Goal: Task Accomplishment & Management: Use online tool/utility

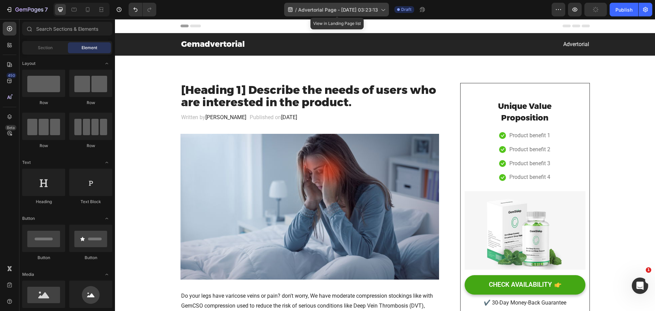
click at [354, 10] on span "Advertorial Page - Sep 26, 03:23:13" at bounding box center [338, 9] width 80 height 7
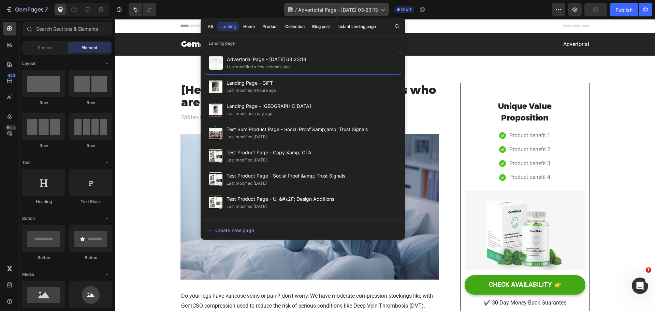
click at [372, 9] on span "Advertorial Page - Sep 26, 03:23:13" at bounding box center [338, 9] width 80 height 7
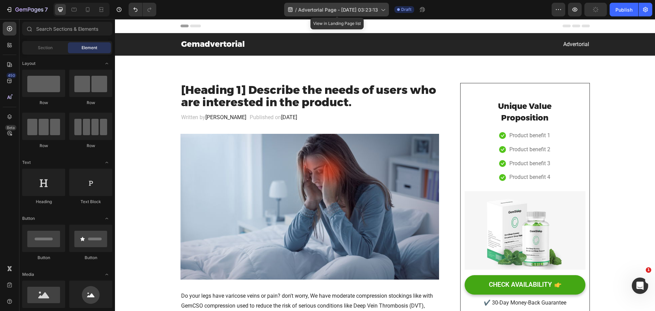
click at [388, 9] on div "/ Advertorial Page - Sep 26, 03:23:13" at bounding box center [336, 10] width 105 height 14
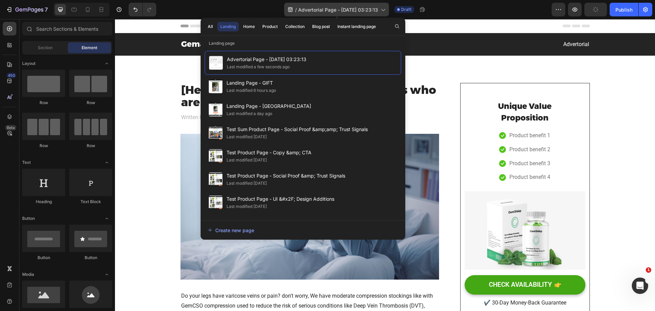
click at [386, 9] on icon at bounding box center [382, 9] width 7 height 7
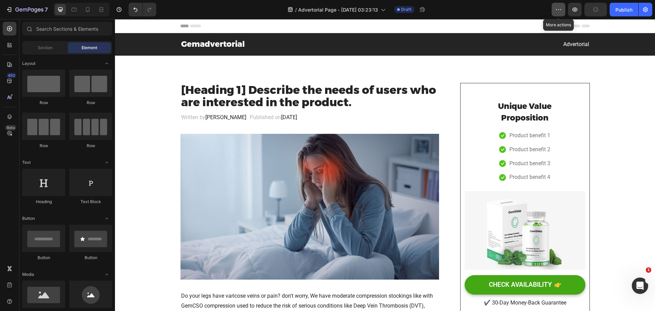
click at [562, 9] on icon "button" at bounding box center [558, 9] width 7 height 7
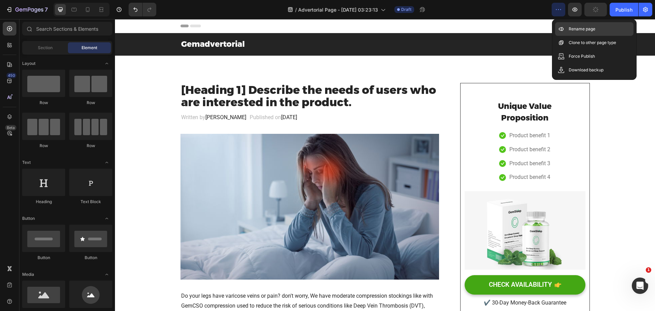
click at [571, 24] on div "Rename page" at bounding box center [594, 29] width 78 height 14
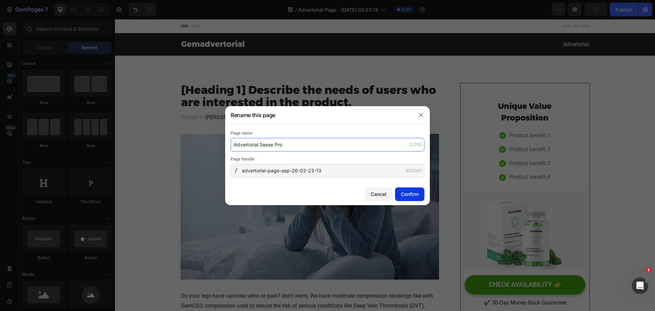
type input "Advertorial Seese Pro"
click at [412, 189] on button "Confirm" at bounding box center [409, 194] width 29 height 14
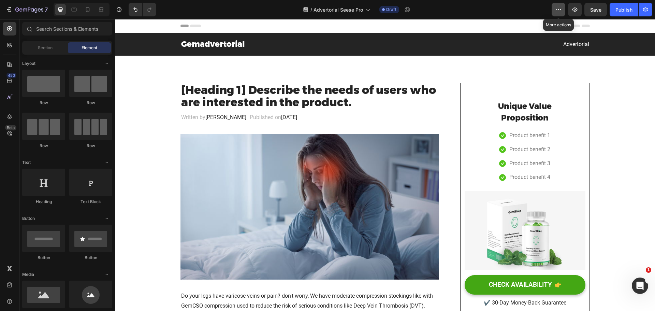
click at [560, 10] on icon "button" at bounding box center [558, 9] width 7 height 7
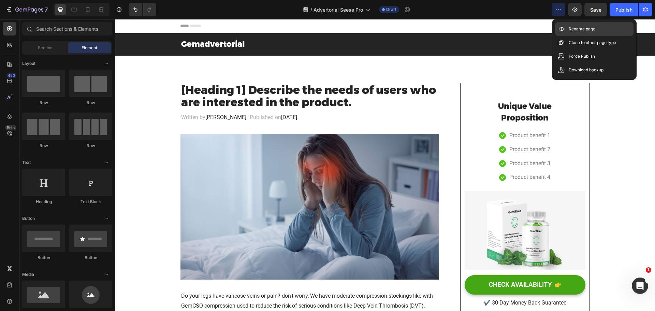
click at [591, 29] on p "Rename page" at bounding box center [582, 29] width 27 height 7
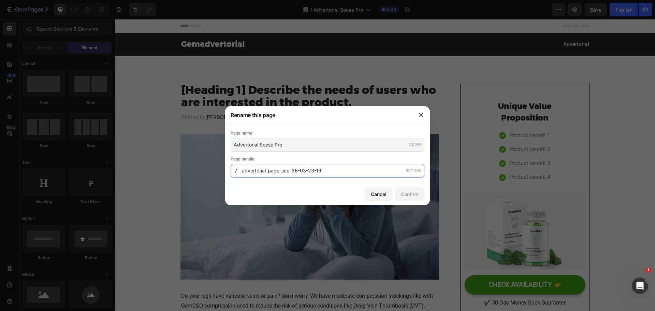
click at [343, 167] on input "advertorial-page-sep-26-03-23-13" at bounding box center [328, 171] width 194 height 14
paste input "Advertorial-Seese-Pro"
type input "Advertorial-Seese-Pro"
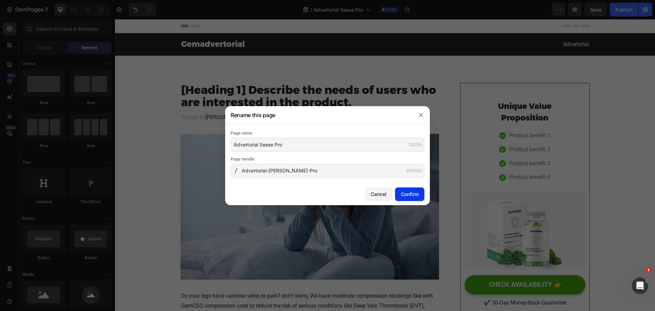
click at [415, 190] on button "Confirm" at bounding box center [409, 194] width 29 height 14
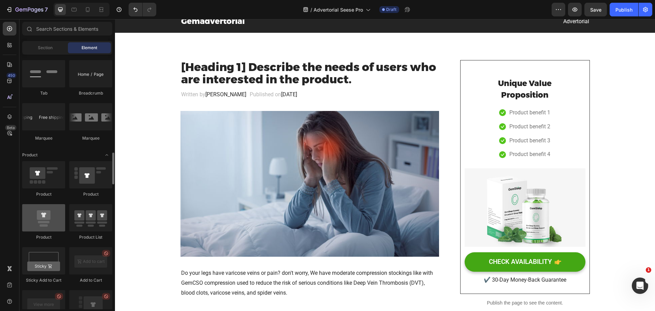
scroll to position [800, 0]
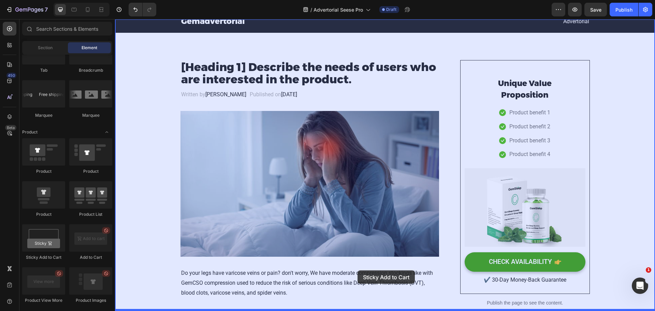
drag, startPoint x: 167, startPoint y: 256, endPoint x: 357, endPoint y: 270, distance: 190.9
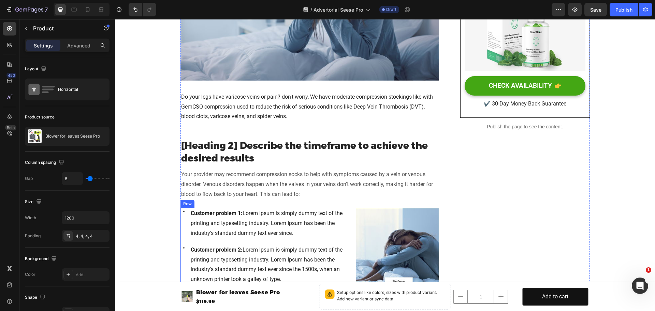
scroll to position [205, 0]
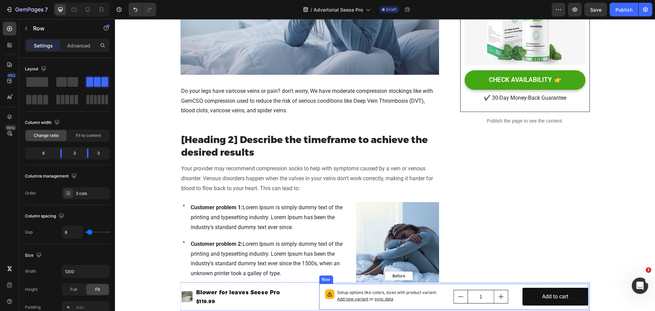
click at [516, 286] on div "1 Product Quantity" at bounding box center [487, 297] width 66 height 26
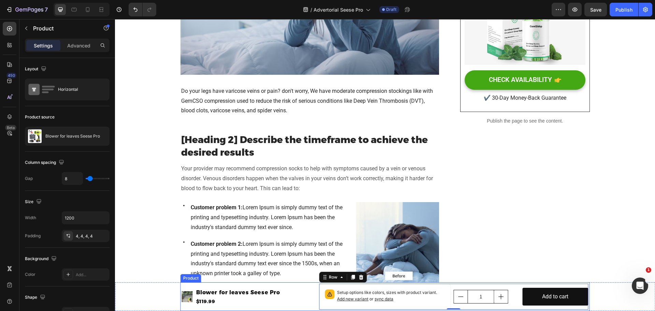
click at [241, 284] on div "Product Images Blower for leaves Seese Pro Product Title $119.99 Product Price …" at bounding box center [249, 297] width 135 height 26
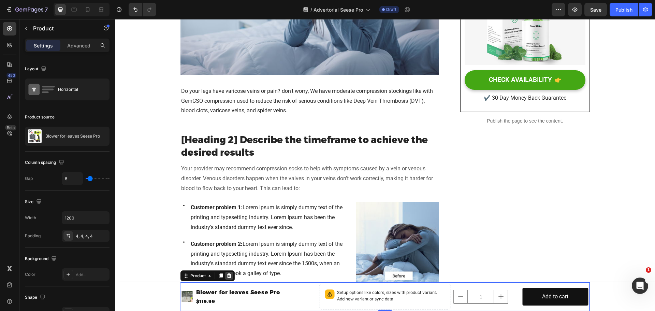
click at [225, 279] on div at bounding box center [229, 276] width 8 height 8
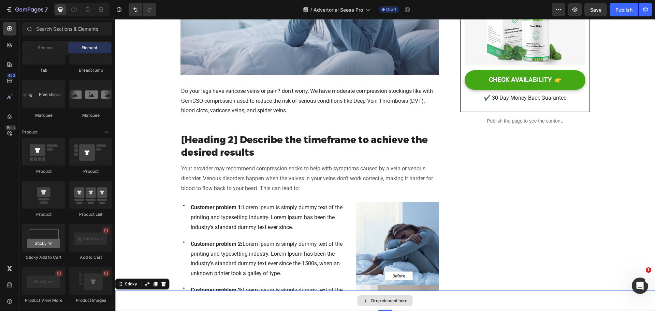
click at [456, 297] on div "Drop element here" at bounding box center [385, 300] width 540 height 20
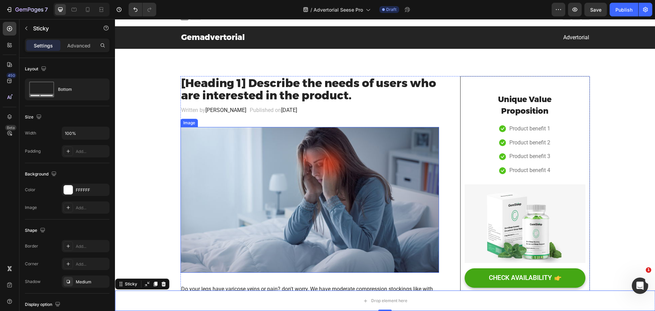
scroll to position [0, 0]
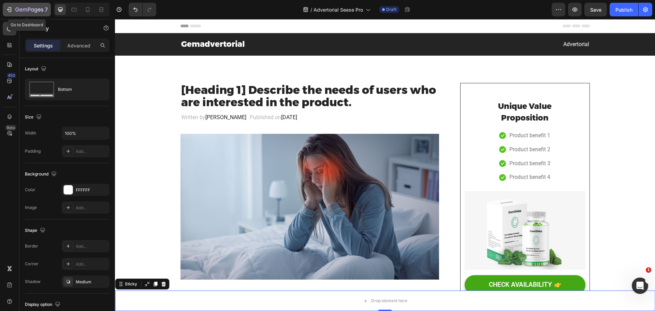
click at [34, 8] on icon "button" at bounding box center [29, 10] width 28 height 6
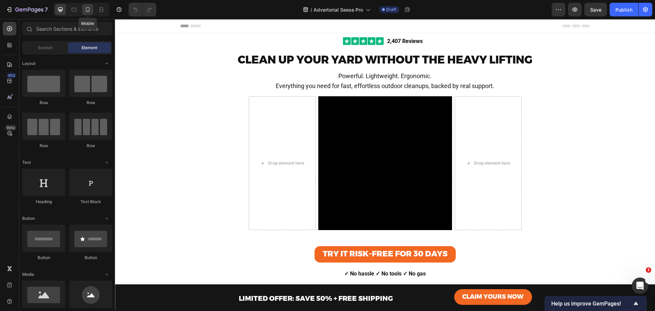
click at [93, 9] on div at bounding box center [87, 9] width 11 height 11
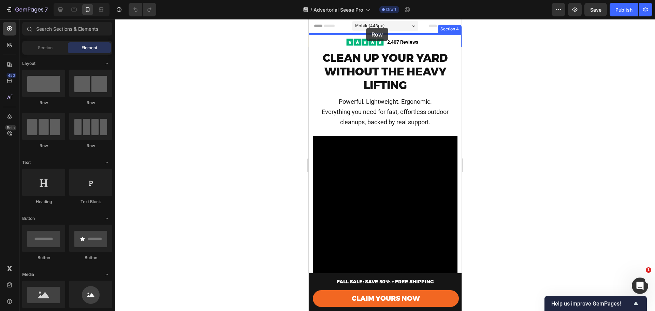
drag, startPoint x: 347, startPoint y: 101, endPoint x: 367, endPoint y: 30, distance: 74.3
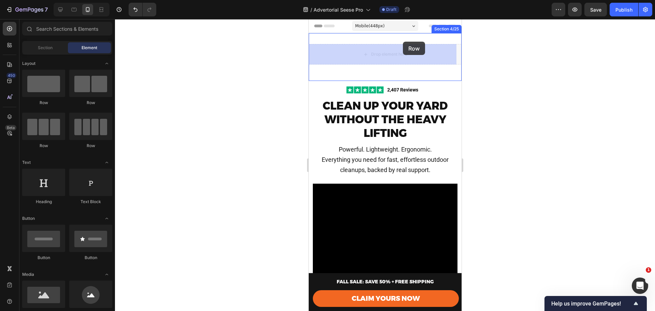
drag, startPoint x: 409, startPoint y: 52, endPoint x: 403, endPoint y: 42, distance: 12.0
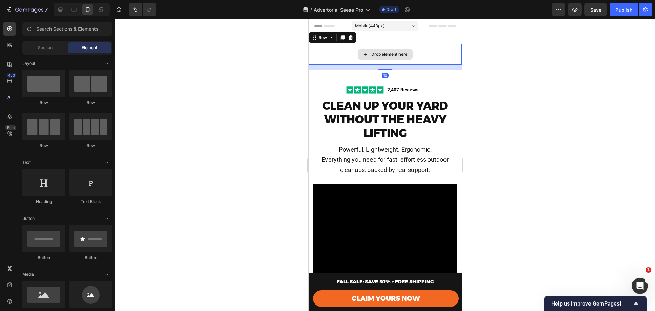
click at [388, 54] on div "Drop element here" at bounding box center [389, 54] width 36 height 5
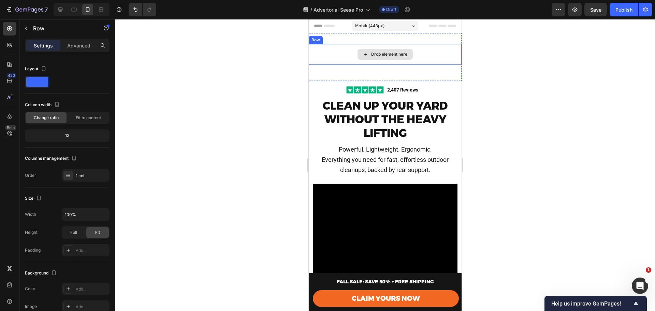
click at [415, 49] on div "Drop element here" at bounding box center [384, 54] width 153 height 20
click at [400, 52] on div "Drop element here" at bounding box center [389, 54] width 36 height 5
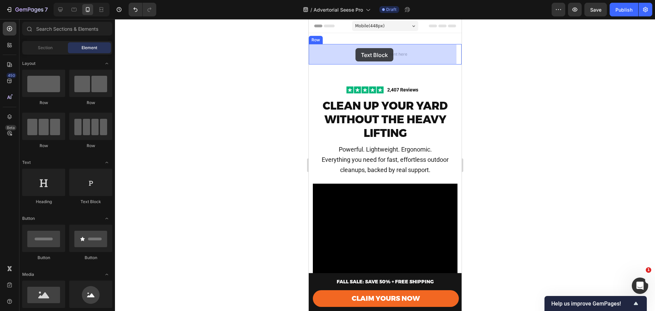
drag, startPoint x: 391, startPoint y: 198, endPoint x: 355, endPoint y: 48, distance: 154.0
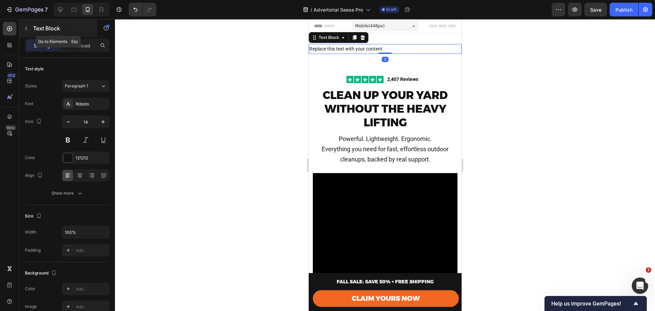
click at [24, 26] on icon "button" at bounding box center [26, 28] width 5 height 5
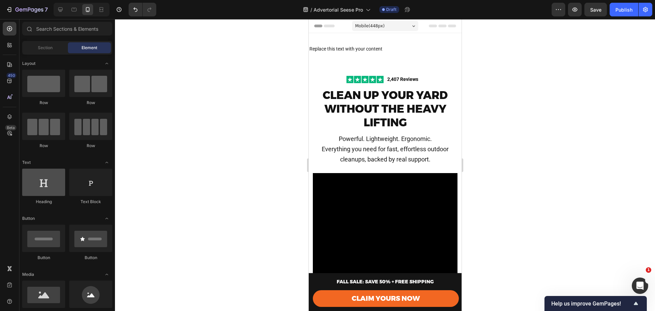
scroll to position [46, 0]
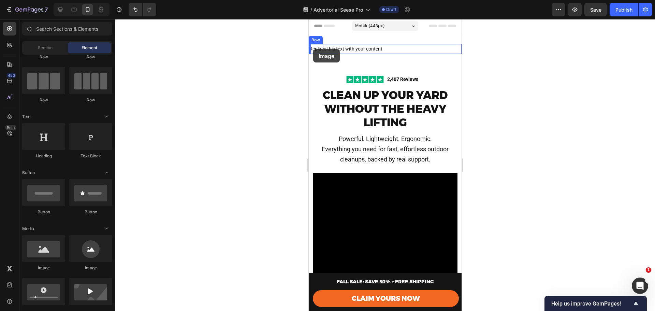
drag, startPoint x: 375, startPoint y: 263, endPoint x: 313, endPoint y: 49, distance: 222.4
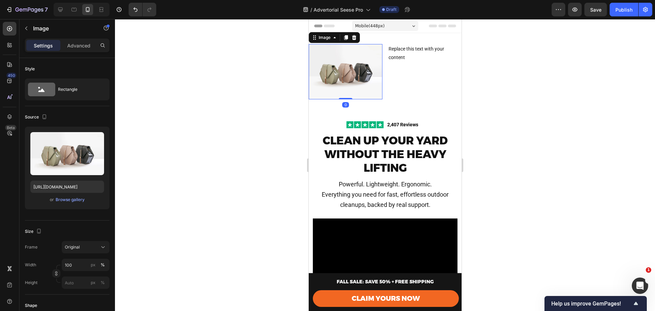
click at [356, 67] on img at bounding box center [345, 71] width 74 height 55
click at [348, 68] on img at bounding box center [345, 71] width 74 height 55
click at [67, 199] on div "Browse gallery" at bounding box center [70, 200] width 29 height 6
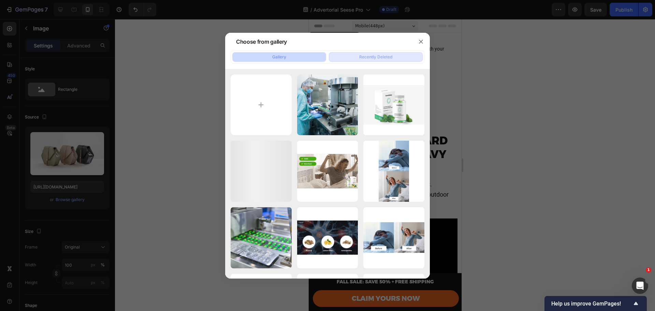
click at [366, 54] on div "Recently Deleted" at bounding box center [375, 57] width 33 height 6
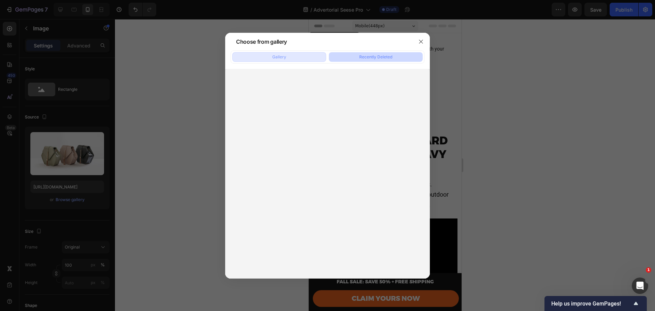
click at [291, 56] on button "Gallery" at bounding box center [279, 57] width 94 height 10
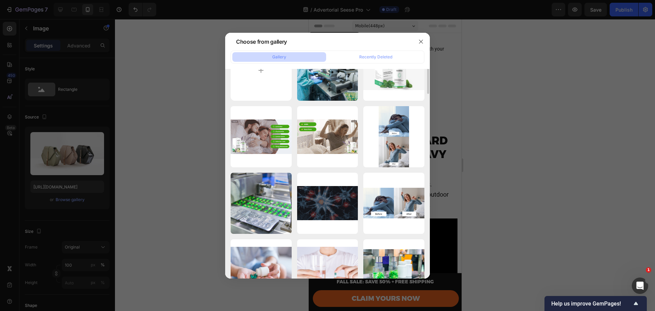
scroll to position [0, 0]
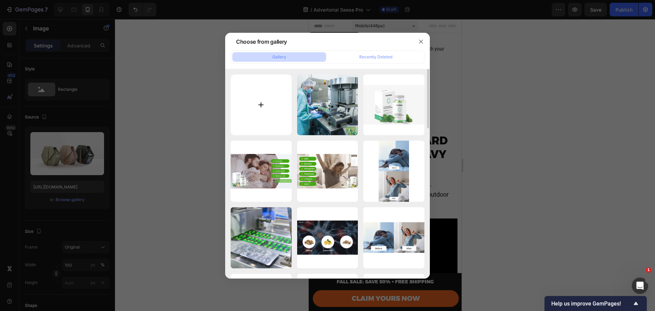
click at [258, 109] on input "file" at bounding box center [261, 104] width 61 height 61
click at [158, 68] on div at bounding box center [327, 155] width 655 height 311
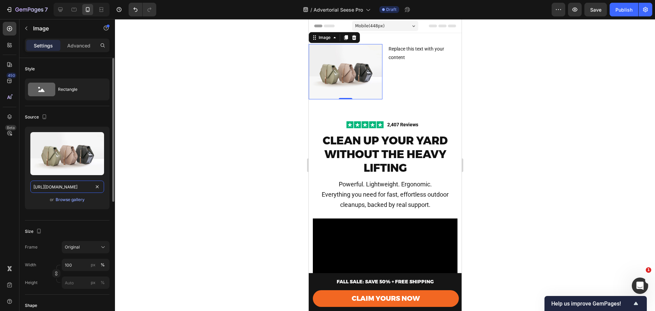
click at [76, 186] on input "https://cdn.shopify.com/s/files/1/2005/9307/files/image_demo.jpg" at bounding box center [67, 187] width 74 height 12
paste input "0659/7079/8634/files/EU.png?v=1758852439"
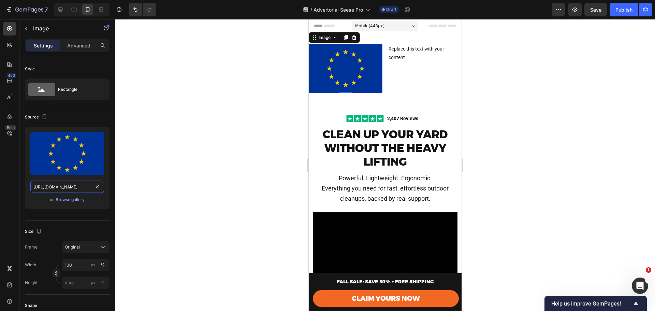
type input "https://cdn.shopify.com/s/files/1/0659/7079/8634/files/EU.png?v=1758852439"
click at [197, 177] on div at bounding box center [385, 165] width 540 height 292
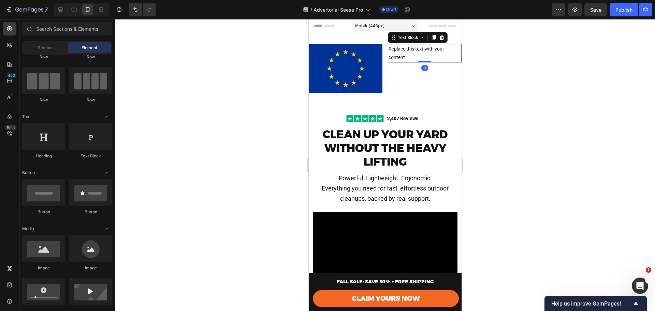
click at [414, 59] on div "Replace this text with your content" at bounding box center [425, 53] width 74 height 18
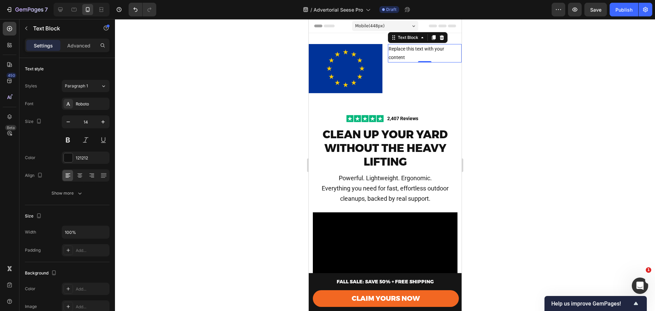
click at [395, 51] on div "Replace this text with your content" at bounding box center [425, 53] width 74 height 18
click at [395, 51] on p "Replace this text with your content" at bounding box center [424, 53] width 72 height 17
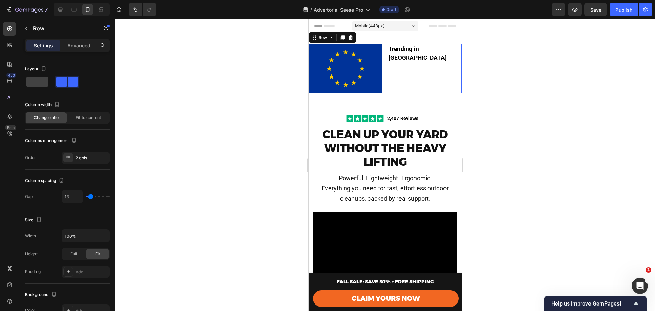
click at [398, 67] on div "Trending in Europe Text Block" at bounding box center [425, 68] width 74 height 49
click at [354, 66] on img at bounding box center [345, 68] width 74 height 49
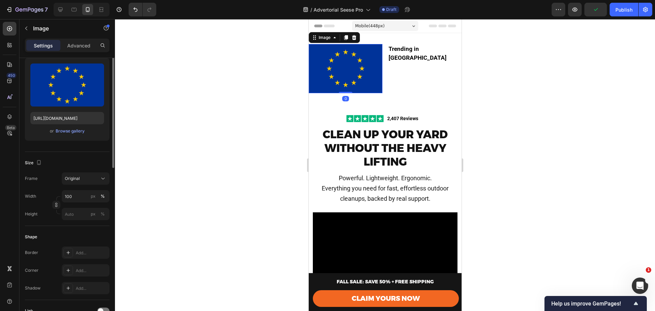
scroll to position [91, 0]
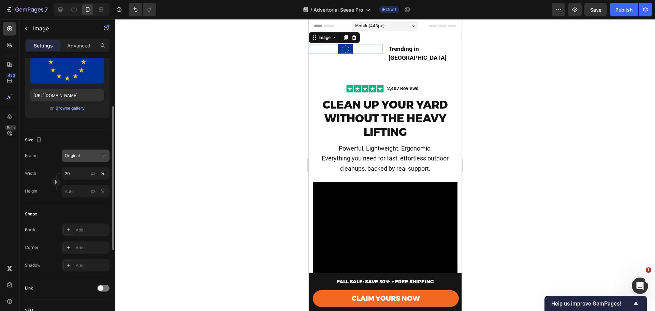
click at [72, 157] on span "Original" at bounding box center [72, 156] width 15 height 6
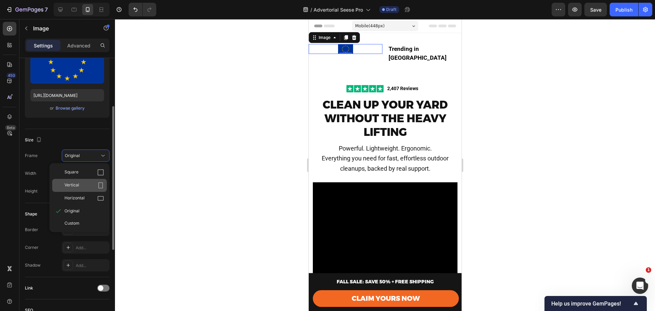
click at [82, 185] on div "Vertical" at bounding box center [84, 185] width 40 height 7
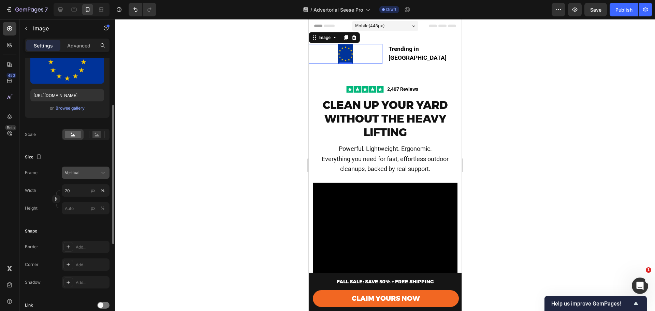
click at [84, 171] on div "Vertical" at bounding box center [81, 173] width 33 height 6
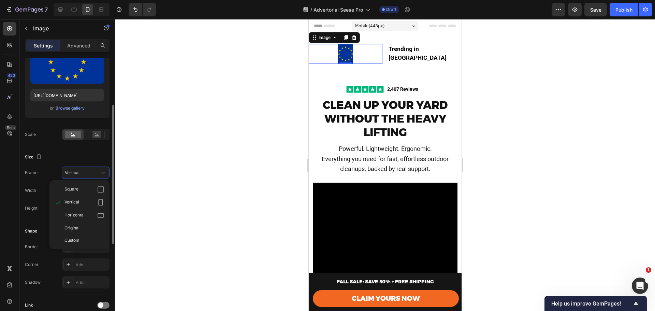
click at [83, 214] on span "Horizontal" at bounding box center [74, 215] width 20 height 7
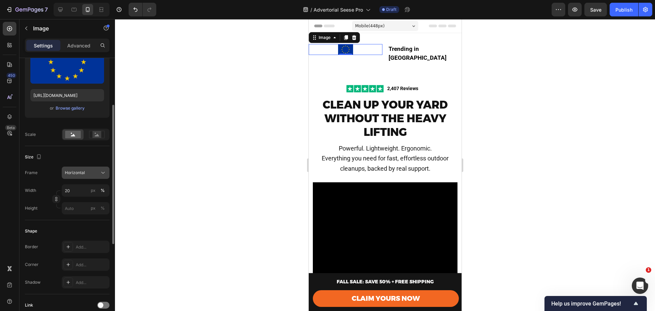
click at [83, 168] on button "Horizontal" at bounding box center [86, 173] width 48 height 12
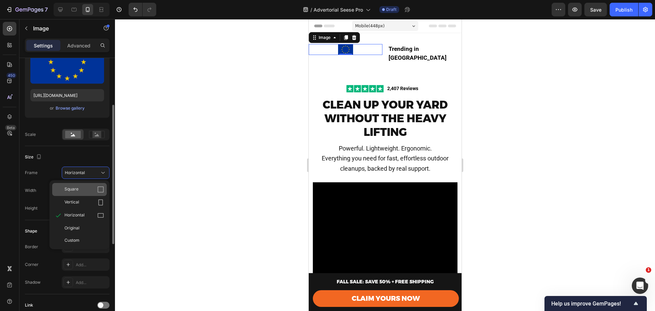
click at [80, 188] on div "Square" at bounding box center [84, 189] width 40 height 7
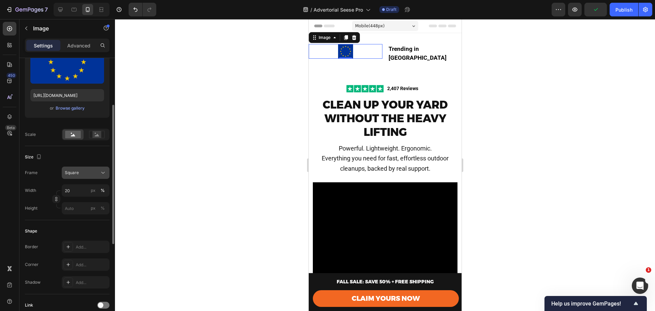
click at [81, 168] on button "Square" at bounding box center [86, 173] width 48 height 12
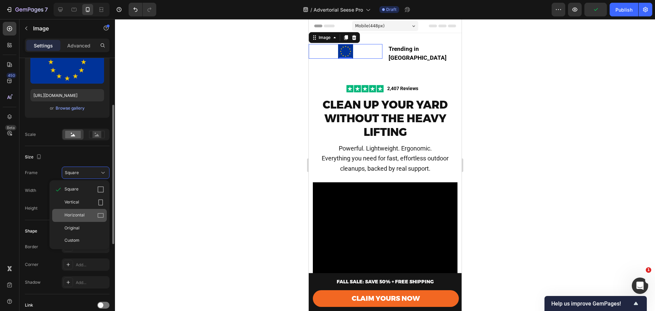
click at [80, 216] on span "Horizontal" at bounding box center [74, 215] width 20 height 7
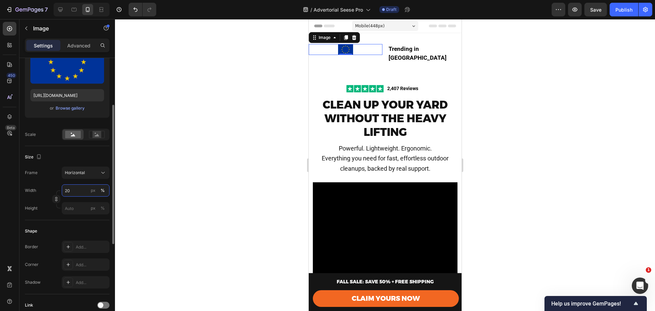
click at [77, 190] on input "20" at bounding box center [86, 190] width 48 height 12
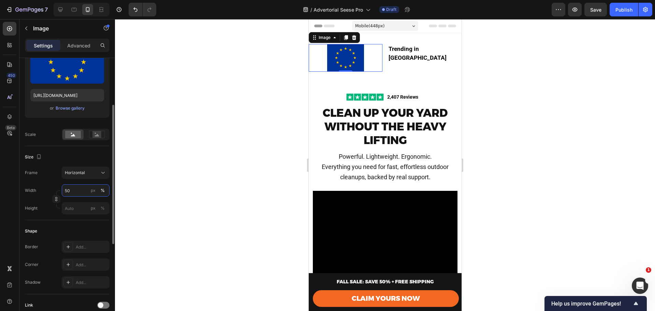
click at [77, 190] on input "50" at bounding box center [86, 190] width 48 height 12
type input "30"
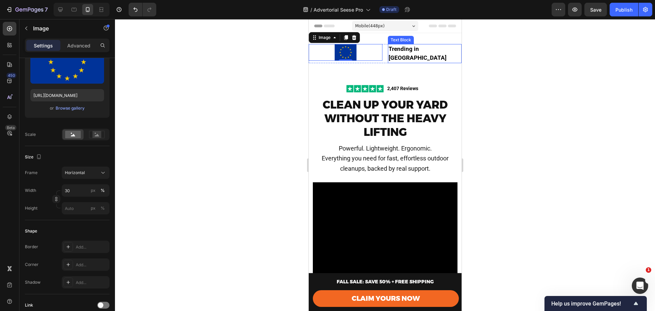
click at [393, 50] on strong "Trending in [GEOGRAPHIC_DATA]" at bounding box center [417, 53] width 58 height 16
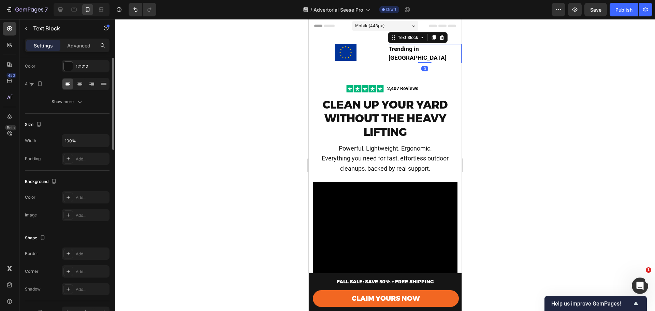
scroll to position [0, 0]
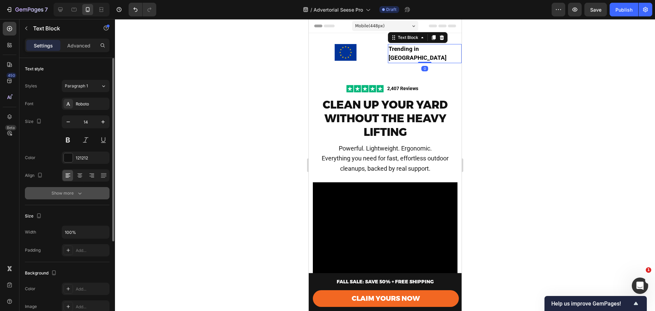
click at [84, 193] on button "Show more" at bounding box center [67, 193] width 85 height 12
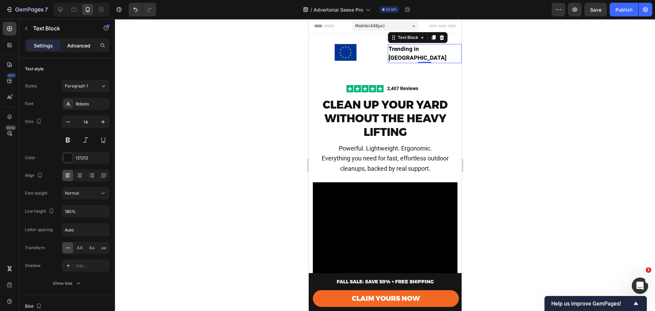
click at [84, 42] on p "Advanced" at bounding box center [78, 45] width 23 height 7
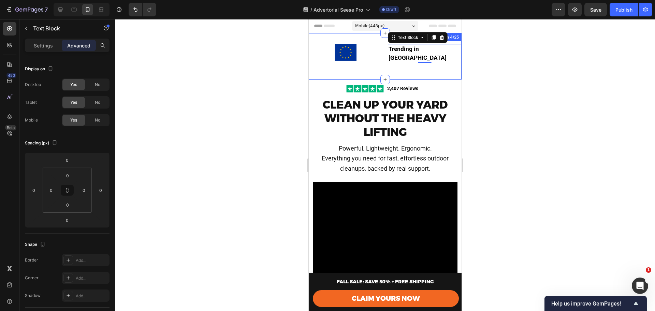
click at [395, 60] on div "Image Trending in Europe Text Block 0 Row" at bounding box center [384, 56] width 153 height 25
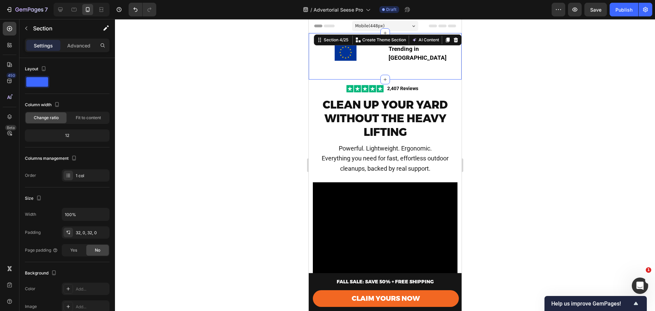
click at [368, 64] on div "Image Trending in Europe Text Block Row" at bounding box center [384, 56] width 153 height 25
click at [84, 179] on div "1 col" at bounding box center [86, 175] width 48 height 12
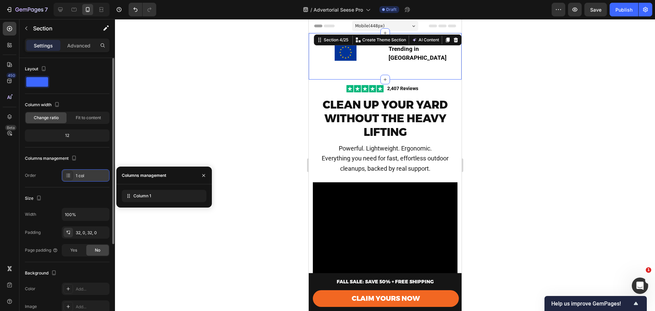
click at [84, 179] on div "1 col" at bounding box center [86, 175] width 48 height 12
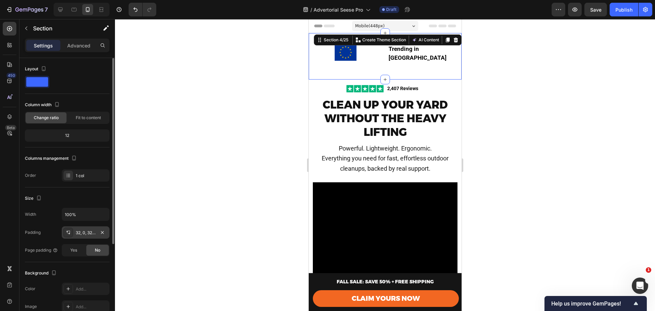
click at [81, 234] on div "32, 0, 32, 0" at bounding box center [86, 233] width 20 height 6
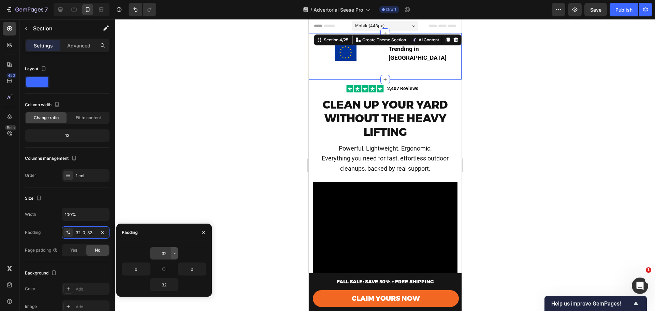
click at [172, 252] on icon "button" at bounding box center [174, 252] width 5 height 5
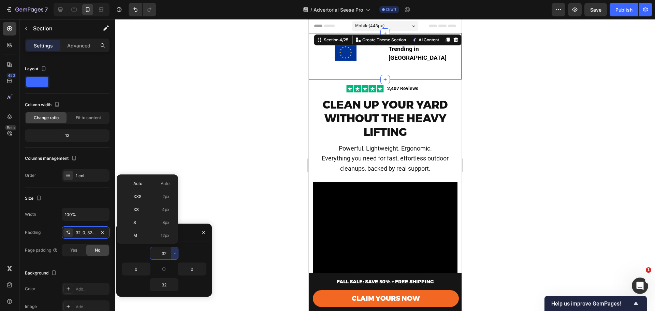
scroll to position [49, 0]
click at [142, 189] on p "M 12px" at bounding box center [151, 186] width 36 height 6
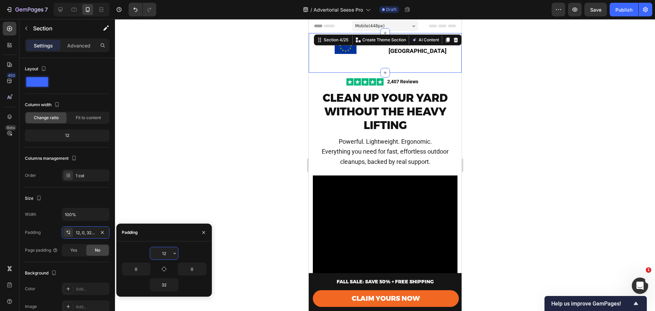
click at [165, 252] on input "12" at bounding box center [164, 253] width 28 height 12
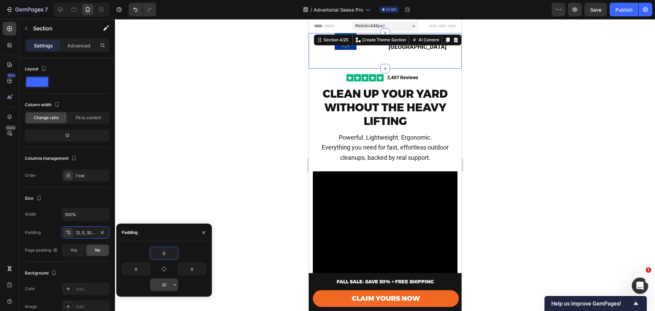
type input "0"
click at [162, 289] on input "32" at bounding box center [164, 284] width 28 height 12
type input "0"
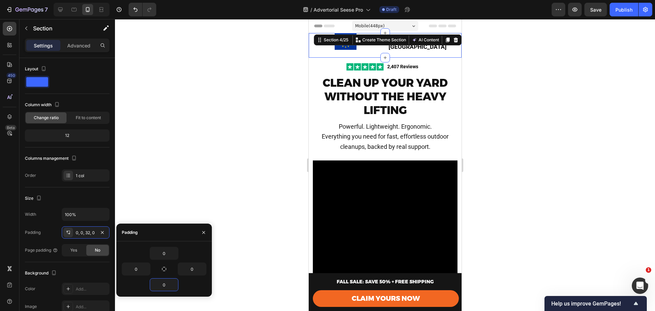
click at [344, 51] on div "Image Trending in Europe Text Block Row" at bounding box center [384, 45] width 153 height 25
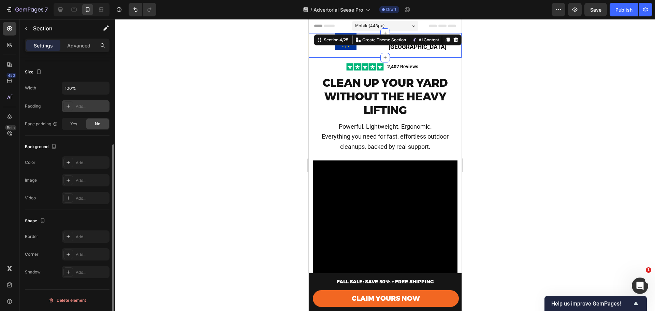
scroll to position [0, 0]
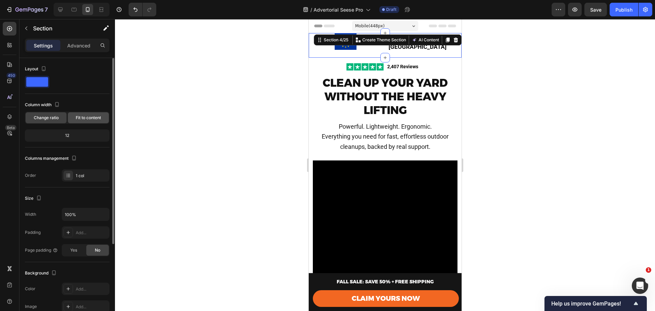
click at [83, 117] on span "Fit to content" at bounding box center [88, 118] width 25 height 6
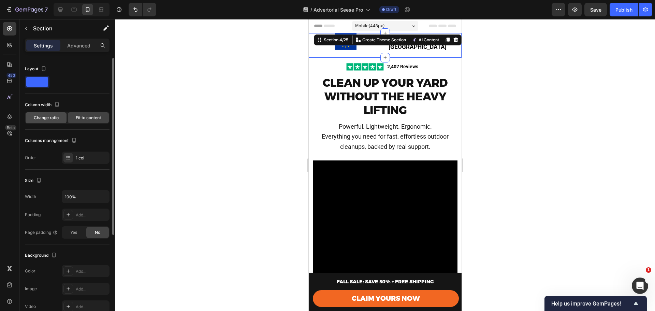
click at [47, 117] on span "Change ratio" at bounding box center [46, 118] width 25 height 6
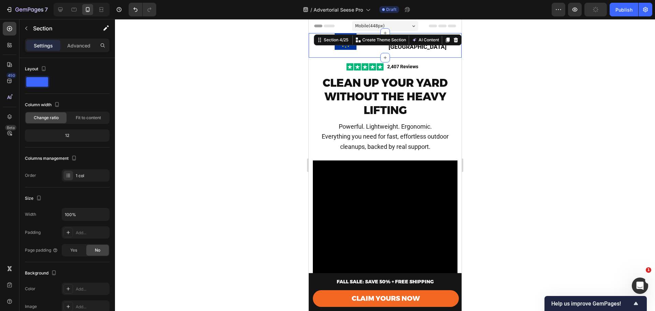
click at [74, 51] on div "Settings Advanced" at bounding box center [67, 46] width 85 height 14
click at [74, 49] on p "Advanced" at bounding box center [78, 45] width 23 height 7
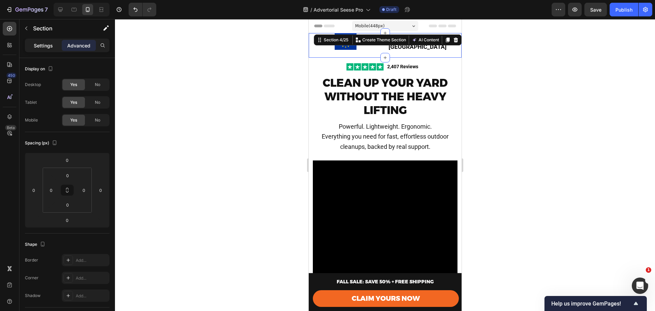
click at [46, 46] on p "Settings" at bounding box center [43, 45] width 19 height 7
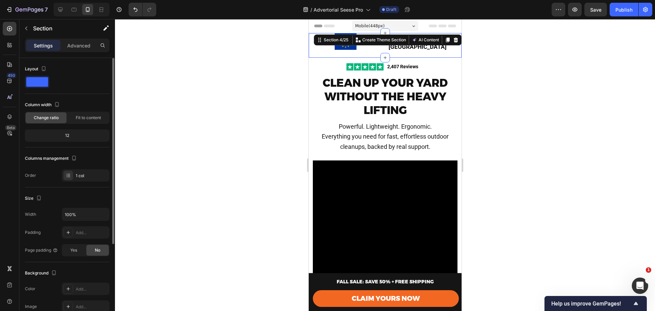
click at [38, 81] on span at bounding box center [37, 82] width 22 height 10
click at [65, 80] on div at bounding box center [67, 82] width 85 height 12
click at [369, 49] on div "Image Trending in Europe Text Block Row" at bounding box center [384, 45] width 153 height 25
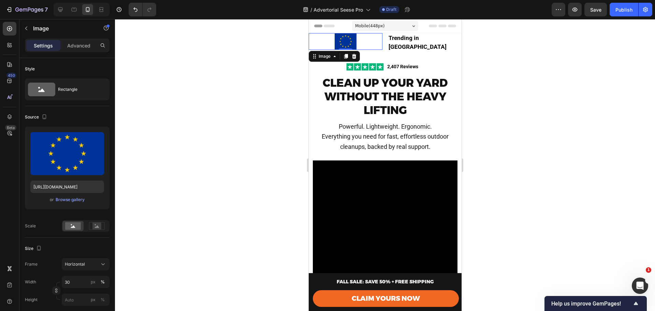
click at [317, 48] on div at bounding box center [345, 41] width 74 height 17
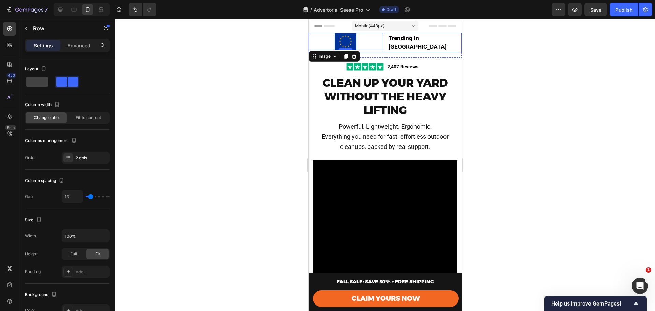
click at [383, 46] on div "Image 0 Trending in Europe Text Block Row" at bounding box center [384, 42] width 153 height 19
click at [377, 44] on div at bounding box center [345, 41] width 74 height 17
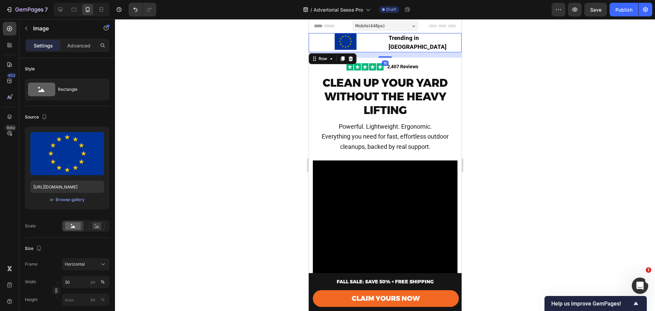
click at [381, 47] on div "Image Trending in Europe Text Block Row 16" at bounding box center [384, 42] width 153 height 19
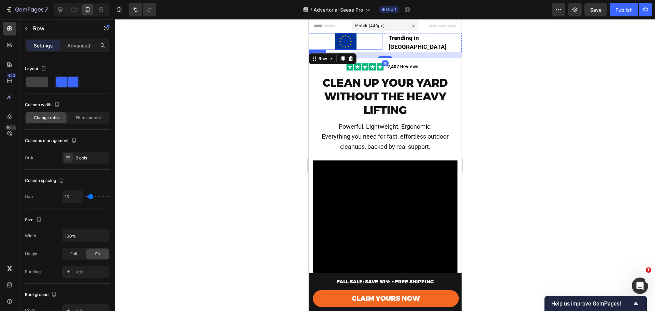
click at [376, 46] on div at bounding box center [345, 41] width 74 height 17
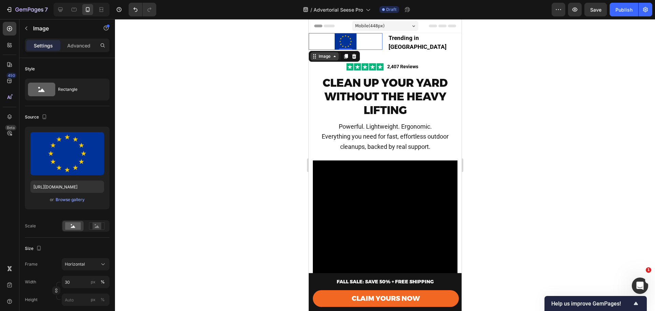
click at [323, 54] on div "Image" at bounding box center [324, 56] width 15 height 6
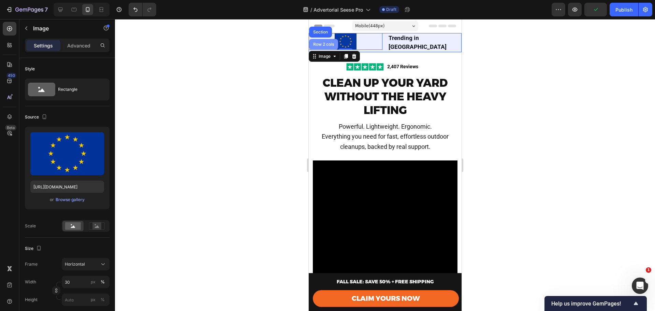
click at [319, 43] on div "Row 2 cols" at bounding box center [324, 44] width 24 height 4
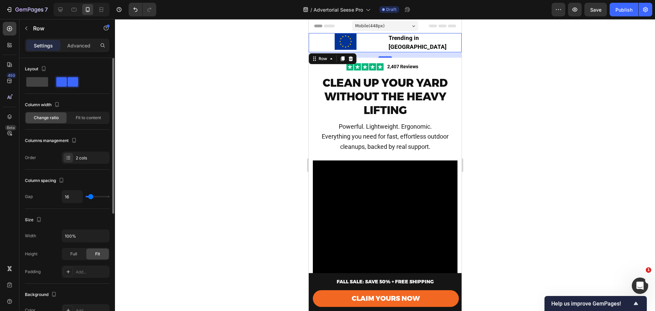
type input "24"
type input "31"
type input "36"
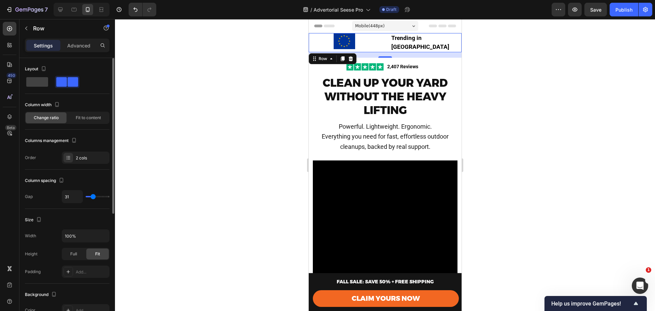
type input "36"
type input "38"
type input "44"
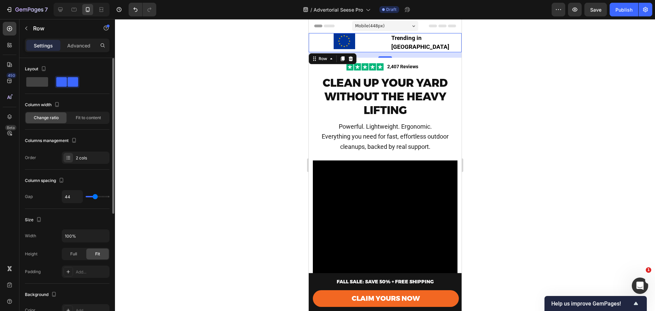
type input "47"
type input "51"
type input "53"
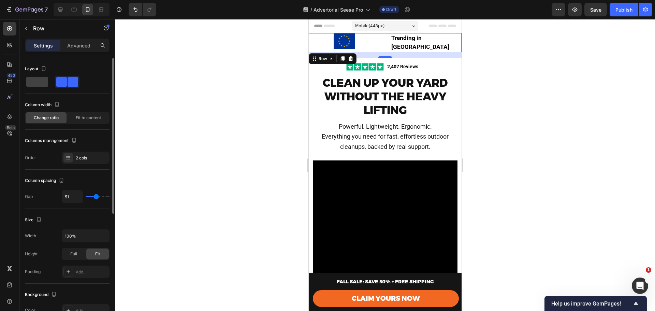
type input "53"
type input "56"
type input "58"
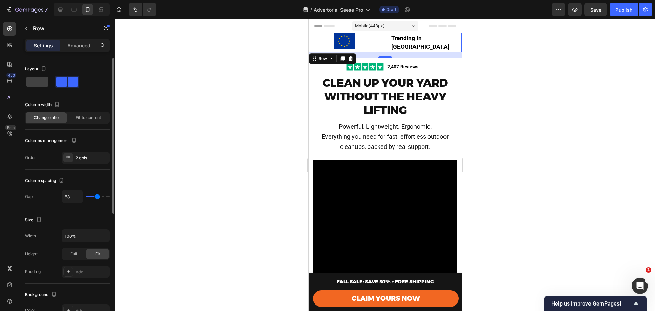
type input "60"
type input "62"
type input "64"
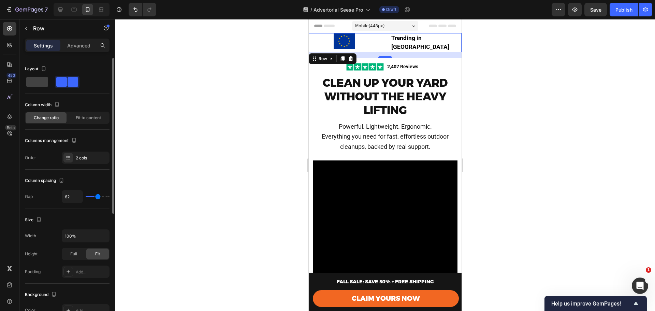
type input "64"
type input "62"
type input "60"
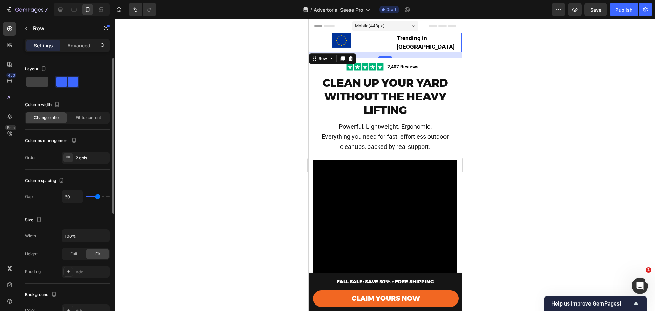
type input "58"
type input "53"
type input "49"
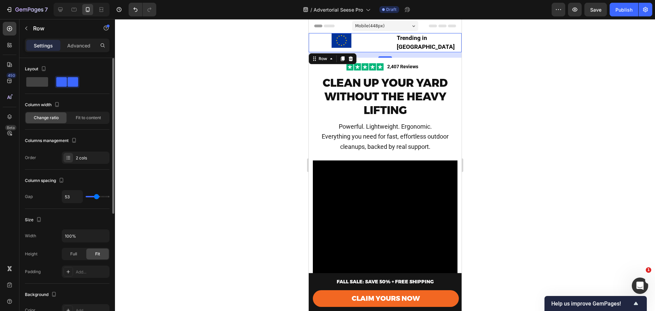
type input "49"
type input "47"
type input "44"
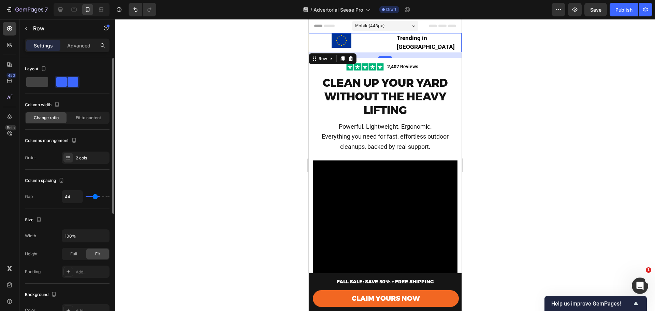
type input "42"
type input "38"
type input "36"
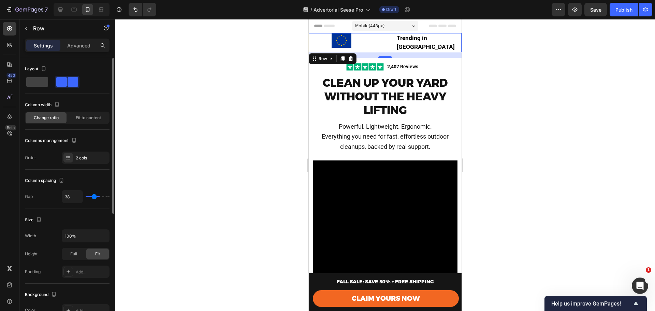
type input "36"
type input "31"
type input "29"
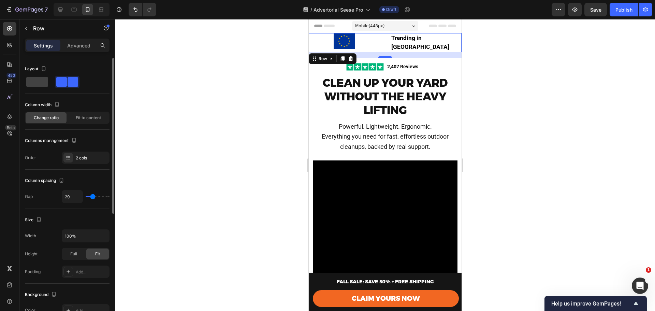
type input "27"
type input "24"
type input "22"
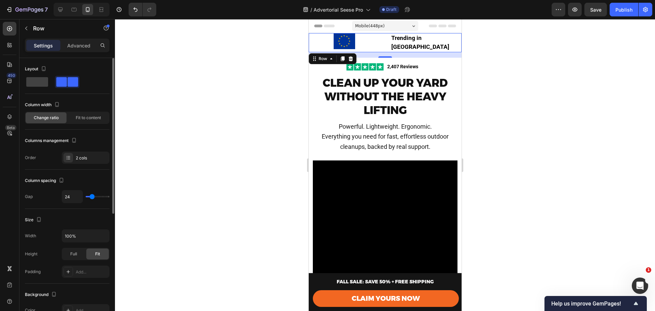
type input "22"
type input "20"
type input "18"
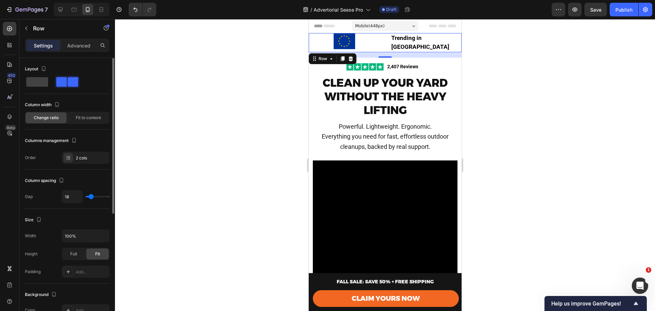
type input "16"
type input "13"
type input "11"
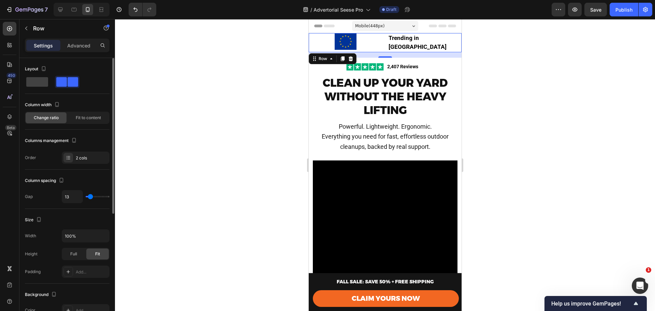
type input "11"
type input "9"
type input "4"
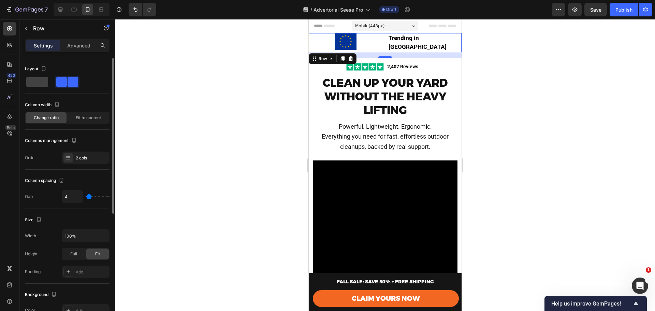
type input "0"
drag, startPoint x: 92, startPoint y: 198, endPoint x: 83, endPoint y: 213, distance: 17.8
type input "0"
click at [87, 196] on input "range" at bounding box center [98, 196] width 24 height 1
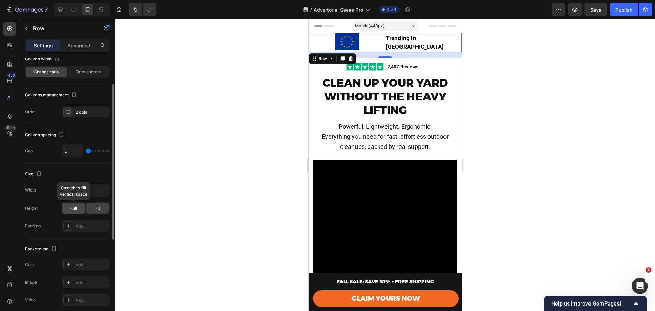
click at [77, 206] on div "Full" at bounding box center [73, 208] width 23 height 11
click at [92, 209] on div "Fit" at bounding box center [97, 208] width 23 height 11
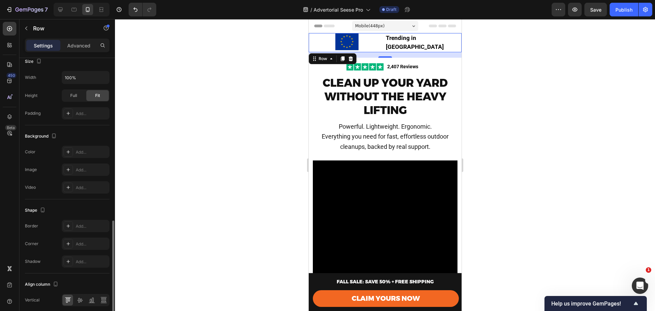
scroll to position [204, 0]
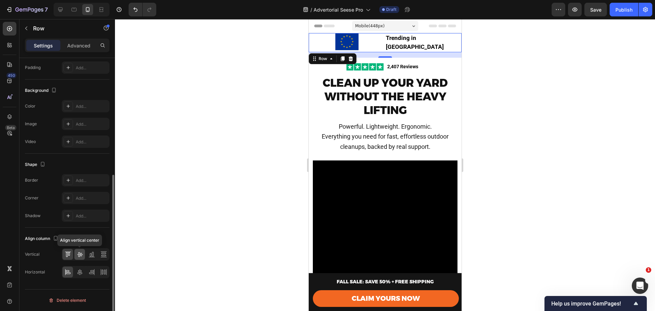
click at [78, 251] on icon at bounding box center [79, 254] width 7 height 7
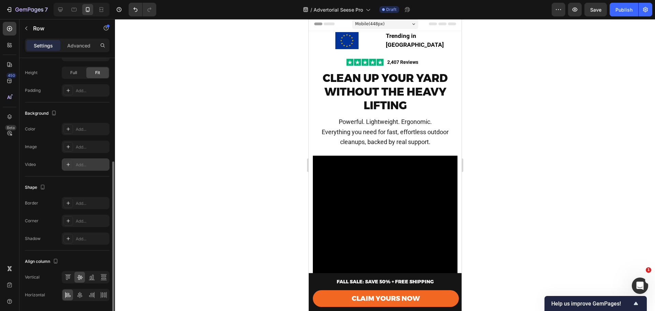
scroll to position [0, 0]
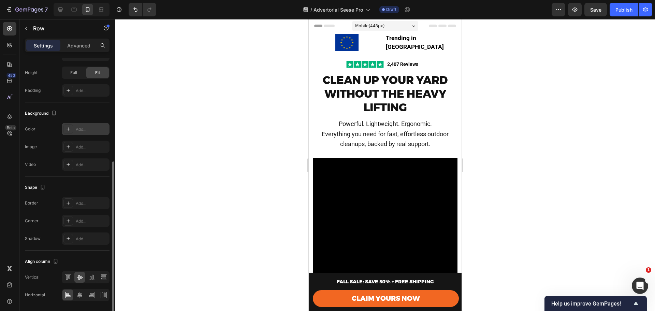
click at [79, 130] on div "Add..." at bounding box center [92, 129] width 32 height 6
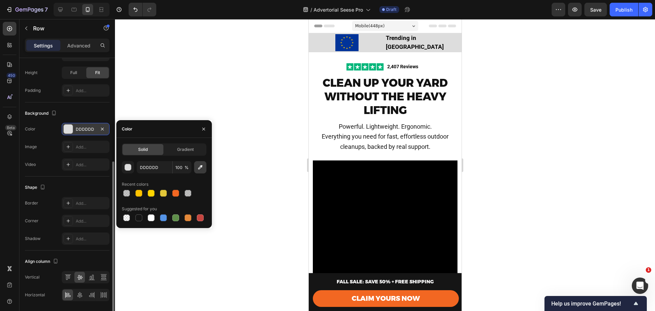
click at [199, 172] on button "button" at bounding box center [200, 167] width 12 height 12
type input "151515"
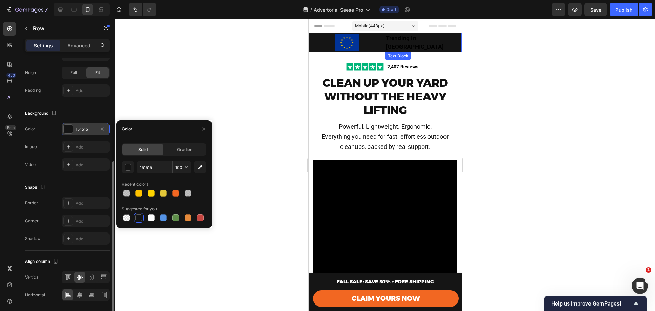
click at [395, 38] on strong "Trending in [GEOGRAPHIC_DATA]" at bounding box center [415, 42] width 58 height 16
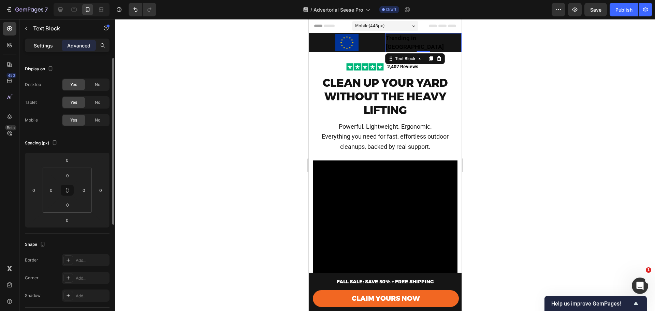
click at [49, 40] on div "Settings" at bounding box center [43, 45] width 34 height 11
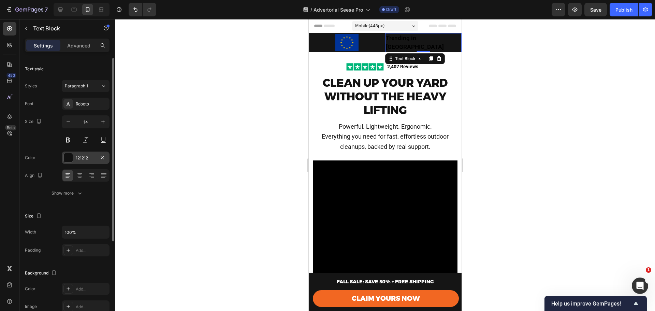
click at [71, 159] on div at bounding box center [68, 157] width 9 height 9
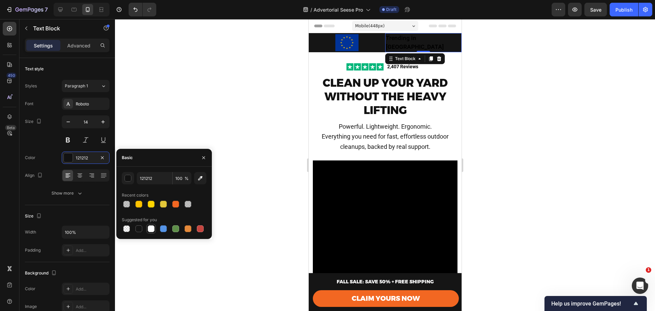
click at [152, 230] on div at bounding box center [151, 228] width 7 height 7
type input "FFFFFF"
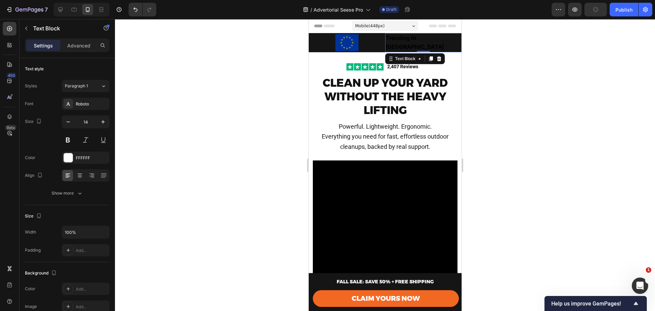
click at [404, 45] on p "Trending in [GEOGRAPHIC_DATA]" at bounding box center [423, 43] width 75 height 18
click at [402, 41] on strong "Trending in [GEOGRAPHIC_DATA]" at bounding box center [415, 42] width 58 height 16
click at [436, 40] on p "Trending in [GEOGRAPHIC_DATA]" at bounding box center [423, 43] width 75 height 18
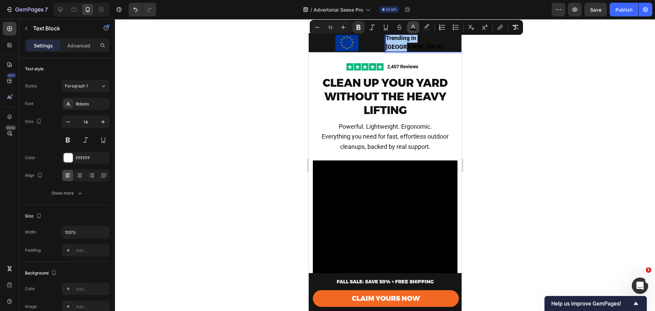
click at [417, 27] on button "color" at bounding box center [413, 27] width 12 height 12
type input "000000"
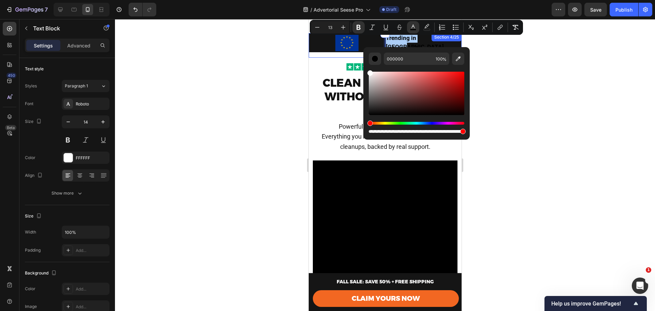
drag, startPoint x: 683, startPoint y: 122, endPoint x: 358, endPoint y: 52, distance: 332.3
type input "FFFFFF"
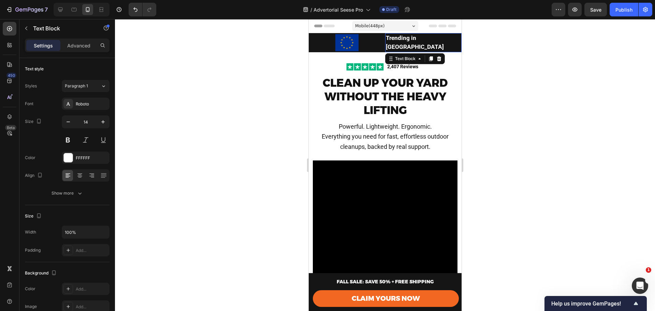
click at [417, 42] on strong "Trending in [GEOGRAPHIC_DATA]" at bounding box center [415, 42] width 58 height 16
click at [356, 58] on div "Image 2,407 Reviews Text Block Row" at bounding box center [384, 65] width 153 height 14
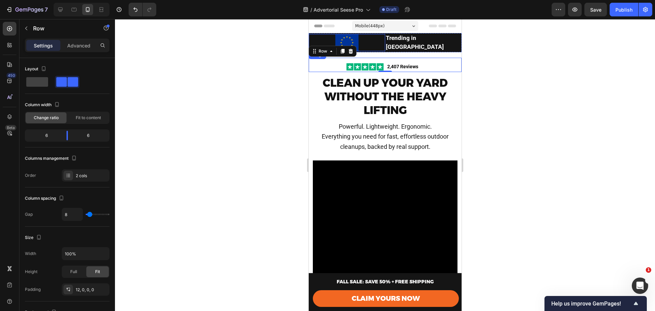
click at [371, 39] on div at bounding box center [346, 42] width 76 height 17
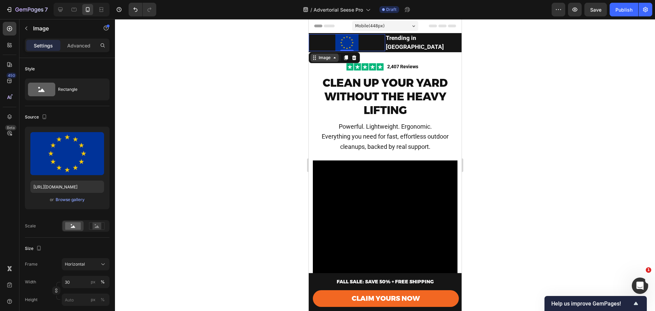
click at [330, 56] on div "Image" at bounding box center [324, 58] width 15 height 6
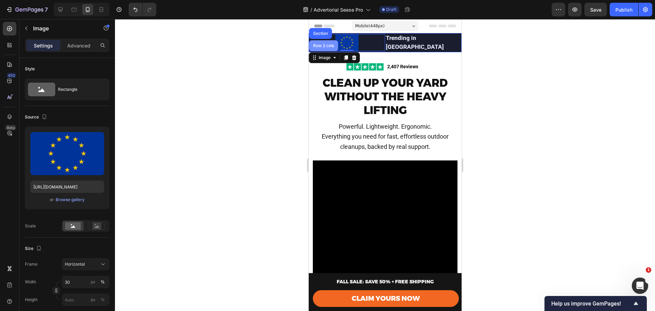
click at [322, 47] on div "Row 2 cols" at bounding box center [323, 45] width 29 height 11
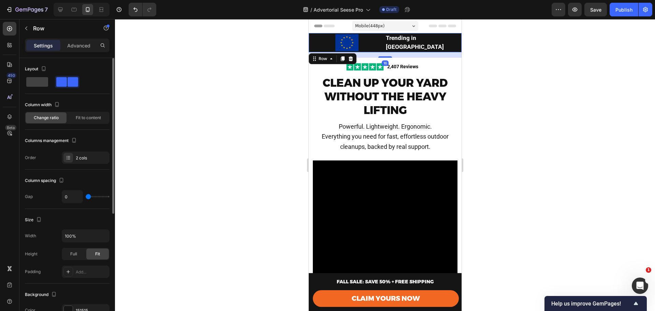
type input "16"
type input "18"
type input "22"
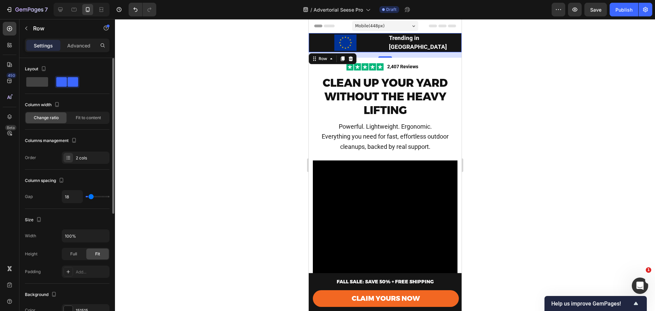
type input "22"
type input "24"
type input "29"
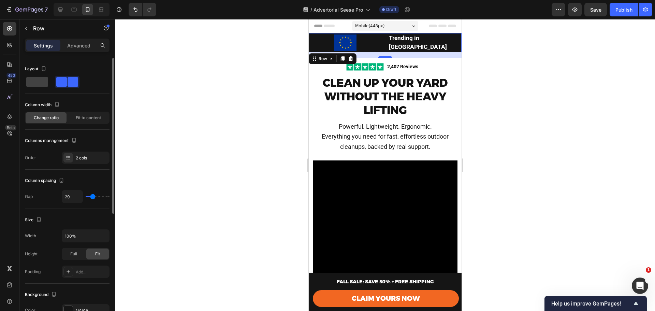
type input "33"
type input "36"
type input "38"
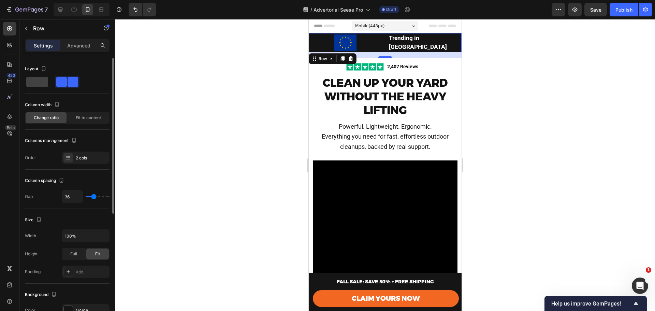
type input "38"
type input "40"
type input "42"
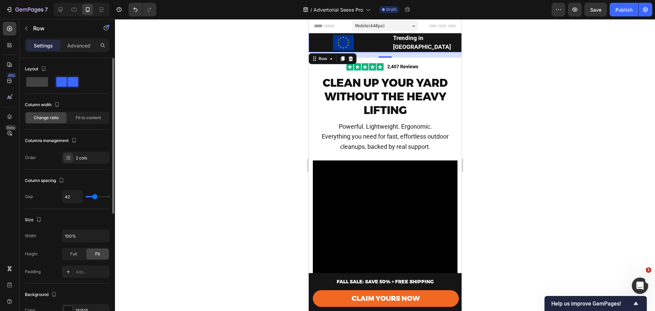
type input "40"
type input "33"
type input "24"
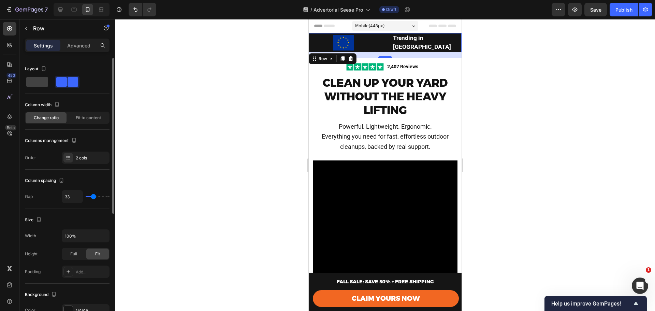
type input "24"
type input "16"
type input "0"
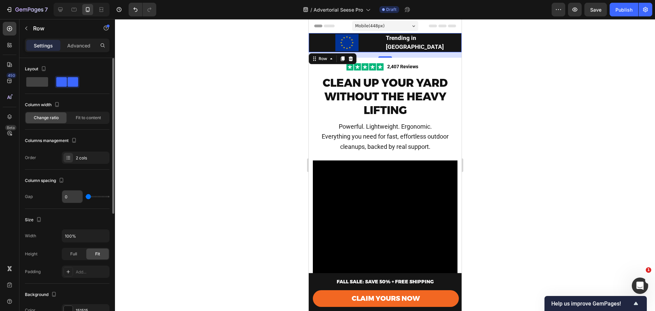
drag, startPoint x: 91, startPoint y: 196, endPoint x: 69, endPoint y: 198, distance: 21.5
click at [86, 197] on input "range" at bounding box center [98, 196] width 24 height 1
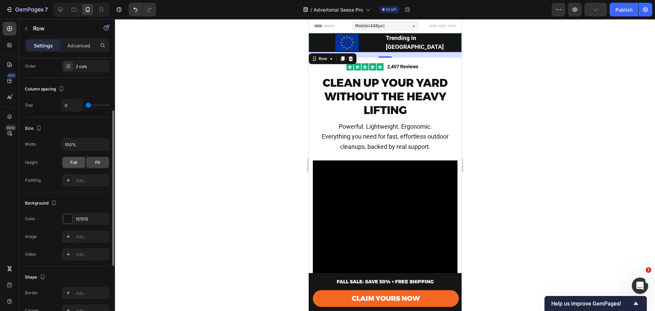
click at [74, 164] on span "Full" at bounding box center [73, 162] width 7 height 6
click at [92, 162] on div "Fit" at bounding box center [97, 162] width 23 height 11
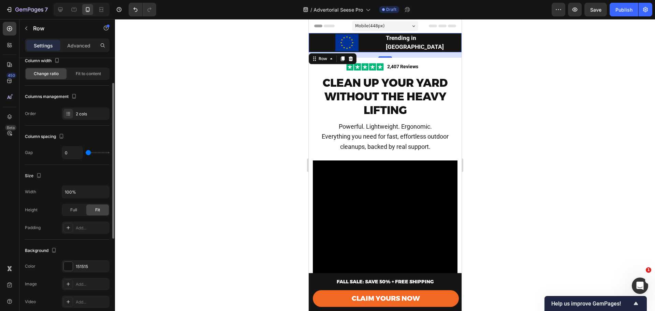
scroll to position [0, 0]
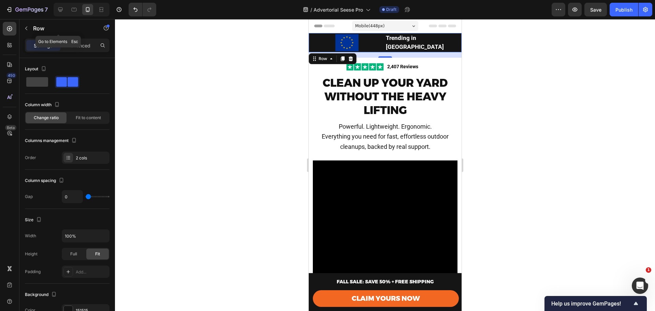
click at [79, 38] on div "Row" at bounding box center [58, 28] width 78 height 19
click at [77, 44] on p "Advanced" at bounding box center [78, 45] width 23 height 7
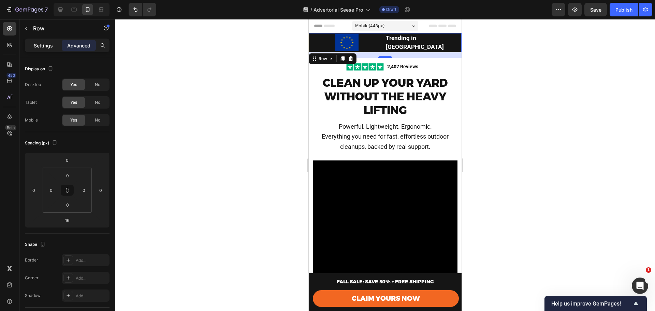
click at [46, 43] on p "Settings" at bounding box center [43, 45] width 19 height 7
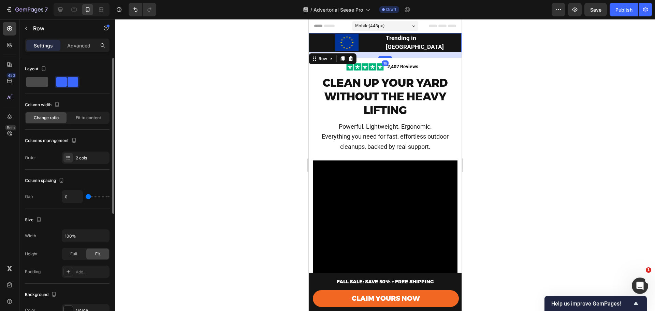
click at [36, 78] on span at bounding box center [37, 82] width 22 height 10
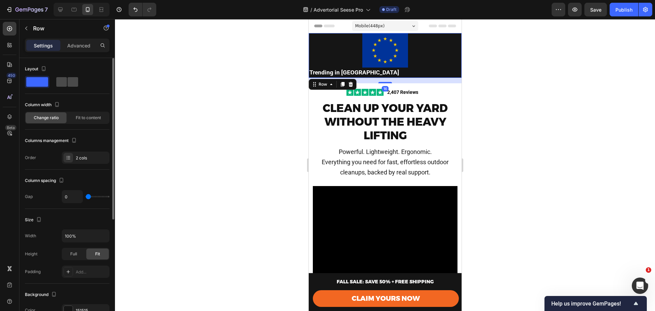
click at [70, 84] on span at bounding box center [73, 82] width 11 height 10
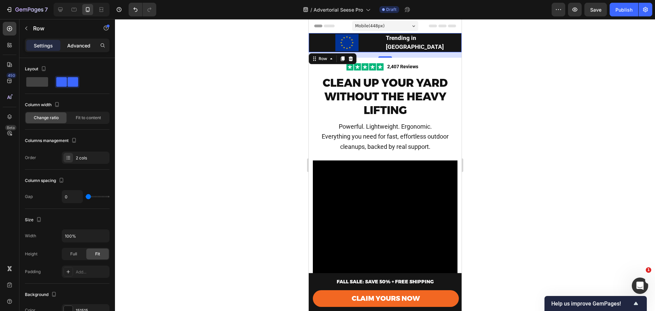
click at [78, 44] on p "Advanced" at bounding box center [78, 45] width 23 height 7
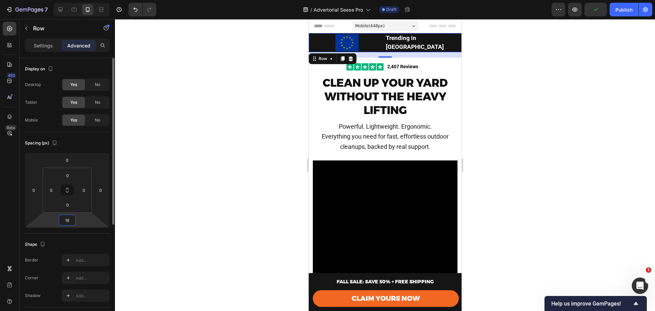
click at [70, 225] on input "16" at bounding box center [67, 220] width 14 height 10
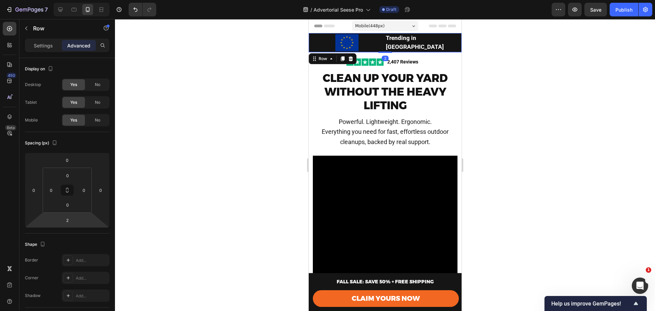
type input "0"
click at [72, 0] on html "7 Version history / Advertorial Seese Pro Draft Preview Save Publish 450 Beta S…" at bounding box center [327, 0] width 655 height 0
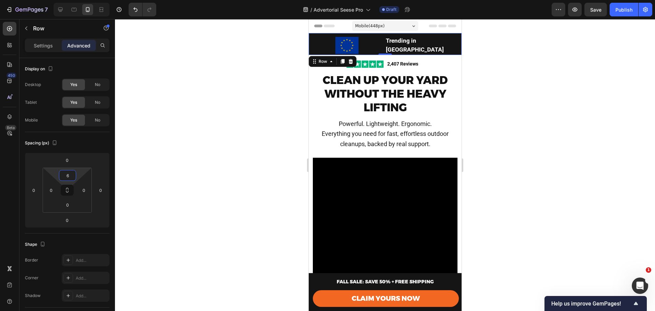
type input "4"
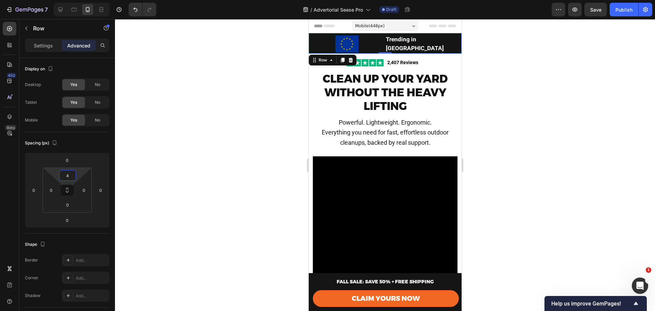
click at [72, 0] on html "7 Version history / Advertorial Seese Pro Draft Preview Save Publish 450 Beta S…" at bounding box center [327, 0] width 655 height 0
click at [69, 198] on div "4 0 0 0" at bounding box center [67, 190] width 49 height 45
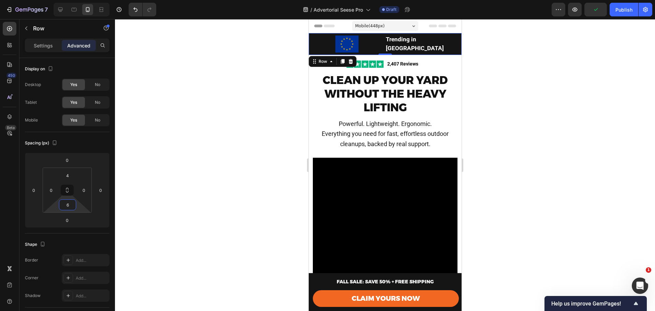
type input "8"
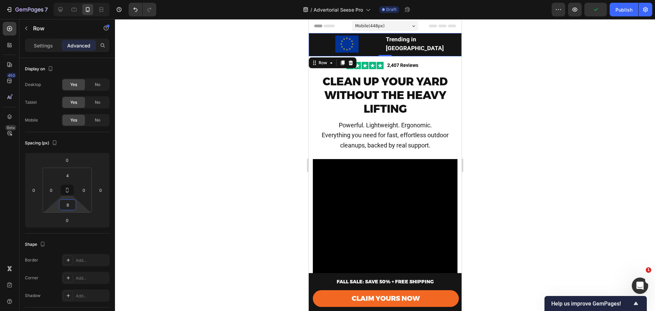
click at [68, 0] on html "7 Version history / Advertorial Seese Pro Draft Preview Publish 450 Beta Sectio…" at bounding box center [327, 0] width 655 height 0
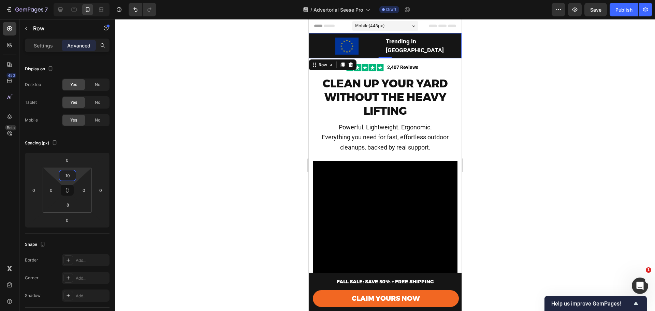
type input "8"
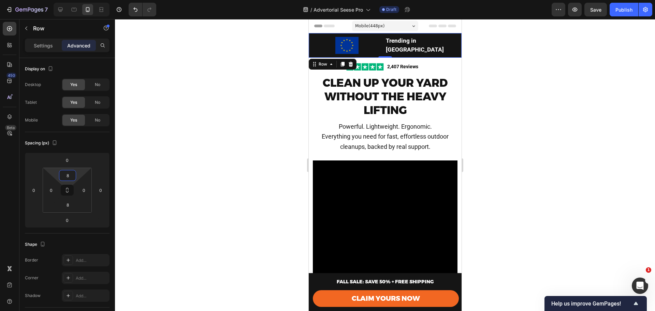
click at [71, 0] on html "7 Version history / Advertorial Seese Pro Draft Preview Save Publish 450 Beta S…" at bounding box center [327, 0] width 655 height 0
click at [60, 10] on icon at bounding box center [60, 10] width 4 height 4
type input "16"
type input "0"
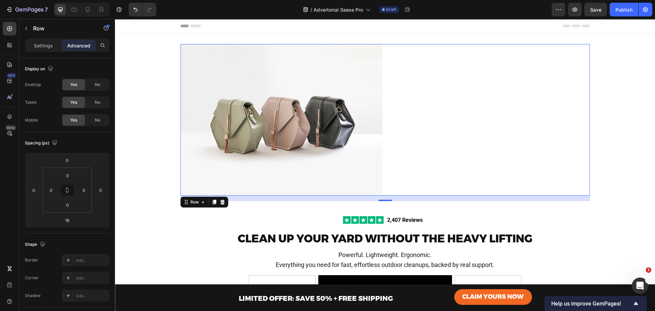
click at [407, 131] on div "Trending in Europe Text Block" at bounding box center [489, 120] width 202 height 152
click at [485, 97] on div "Trending in Europe Text Block" at bounding box center [489, 120] width 202 height 152
click at [485, 96] on div "Trending in Europe Text Block" at bounding box center [489, 120] width 202 height 152
click at [476, 131] on div "Trending in Europe Text Block" at bounding box center [489, 120] width 202 height 152
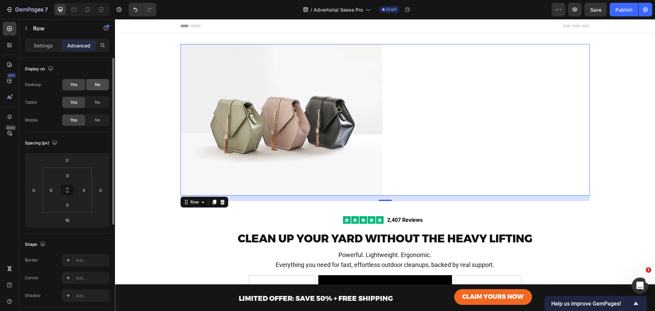
click at [90, 84] on div "No" at bounding box center [97, 84] width 23 height 11
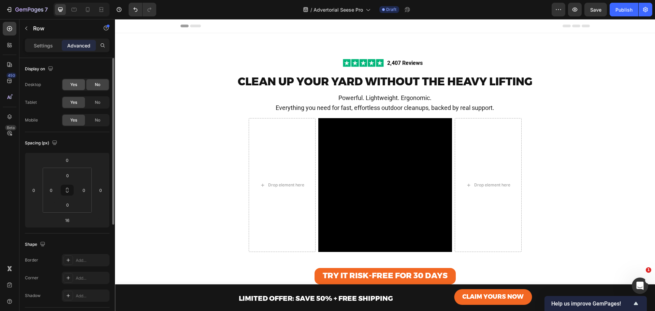
click at [76, 88] on div "Yes" at bounding box center [73, 84] width 23 height 11
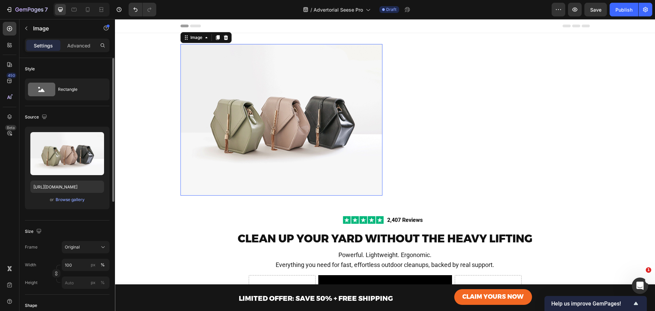
click at [272, 160] on img at bounding box center [282, 120] width 202 height 152
click at [476, 100] on div "Trending in Europe Text Block" at bounding box center [489, 120] width 202 height 152
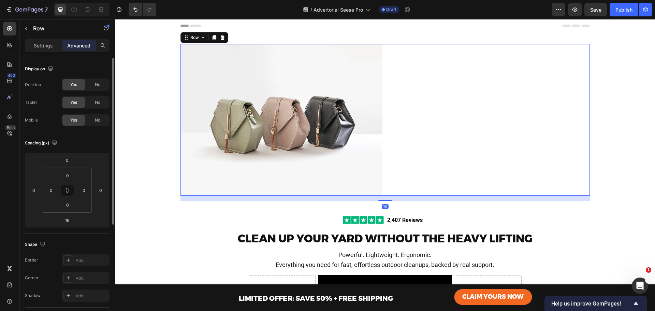
click at [476, 100] on div "Trending in Europe Text Block" at bounding box center [489, 120] width 202 height 152
click at [485, 115] on div "Trending in Europe Text Block" at bounding box center [489, 120] width 202 height 152
click at [89, 9] on icon at bounding box center [88, 9] width 4 height 5
type input "0"
type input "8"
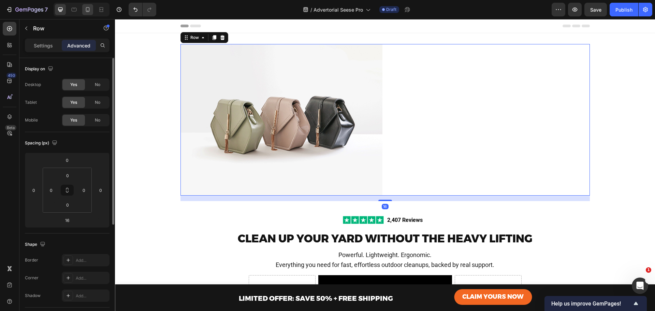
type input "8"
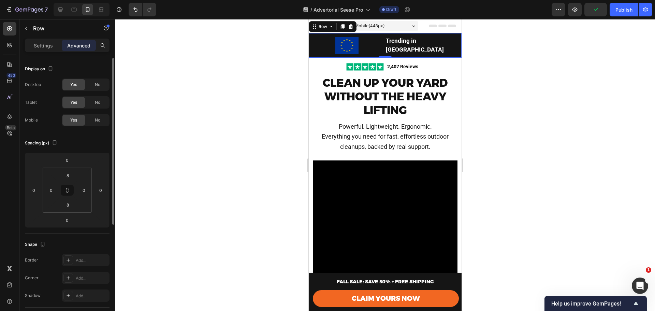
click at [382, 53] on div "Image Trending in Europe Text Block Row 16" at bounding box center [384, 45] width 153 height 25
click at [322, 26] on div "Row" at bounding box center [322, 27] width 11 height 6
click at [317, 27] on div "Row" at bounding box center [322, 27] width 11 height 6
click at [315, 27] on icon at bounding box center [314, 26] width 5 height 5
click at [133, 95] on div at bounding box center [385, 165] width 540 height 292
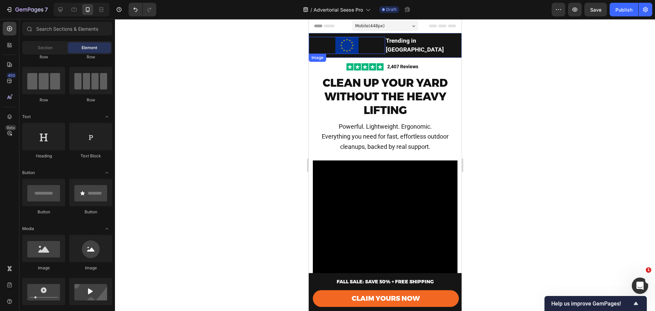
click at [320, 48] on div at bounding box center [346, 45] width 76 height 17
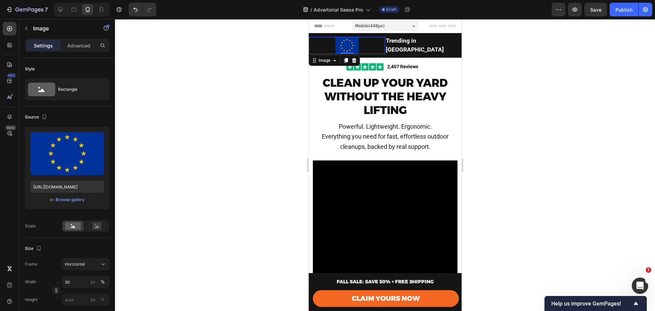
click at [316, 37] on div at bounding box center [346, 45] width 76 height 17
click at [324, 62] on div "Image" at bounding box center [324, 60] width 28 height 8
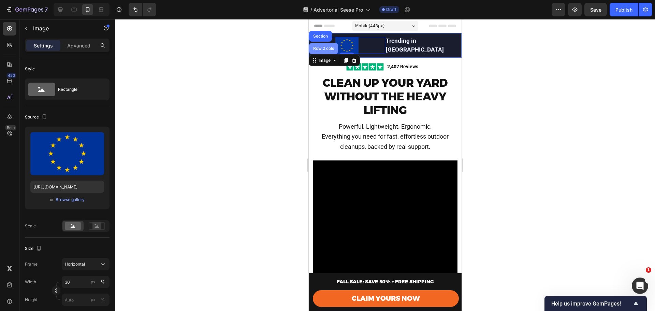
click at [323, 48] on div "Row 2 cols" at bounding box center [324, 48] width 24 height 4
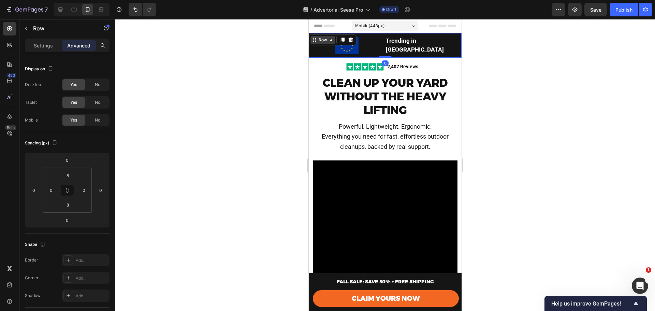
click at [322, 41] on div "Row" at bounding box center [322, 40] width 11 height 6
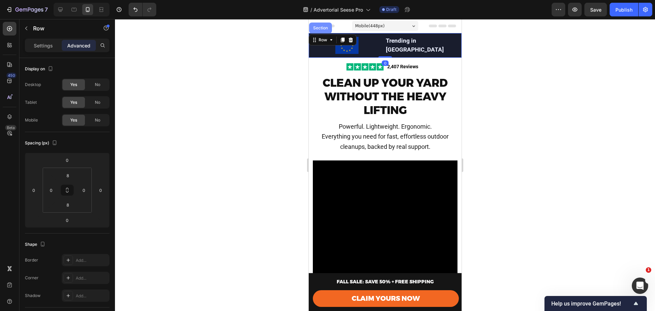
click at [322, 28] on div "Section" at bounding box center [320, 28] width 17 height 4
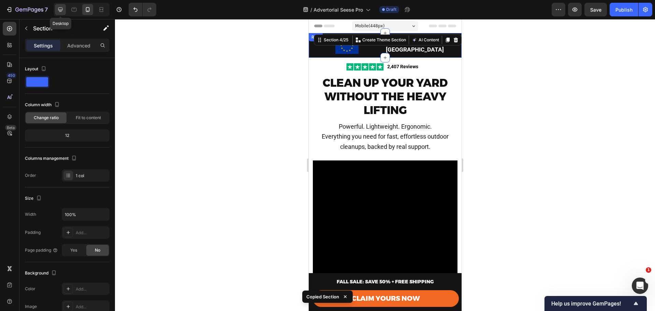
click at [57, 8] on icon at bounding box center [60, 9] width 7 height 7
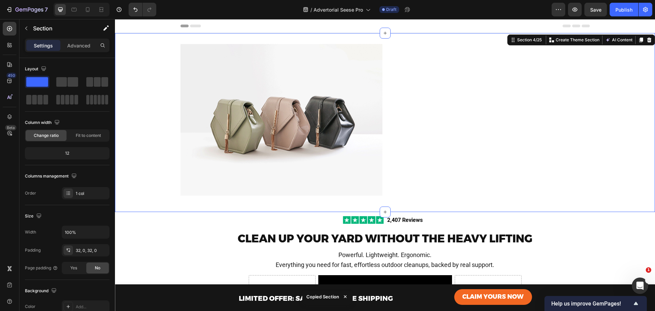
click at [371, 39] on div "Image Trending in Europe Text Block Row Section 4/25 You can create reusable se…" at bounding box center [385, 122] width 540 height 179
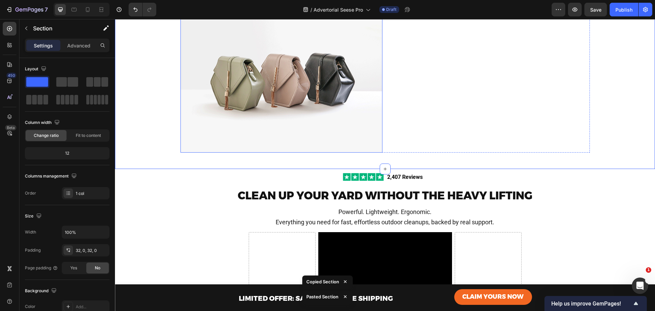
scroll to position [214, 0]
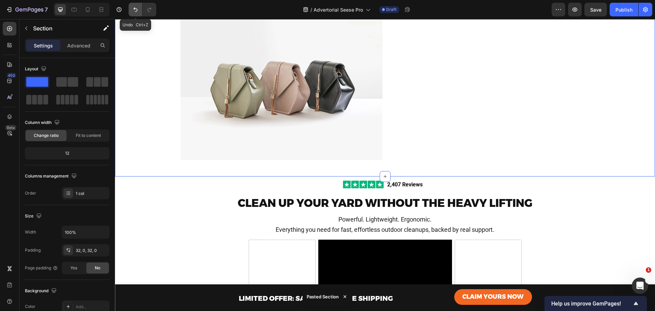
click at [132, 8] on icon "Undo/Redo" at bounding box center [135, 9] width 7 height 7
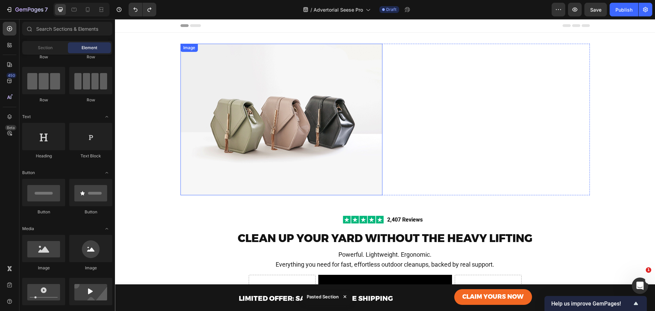
scroll to position [0, 0]
click at [87, 4] on div at bounding box center [87, 9] width 11 height 11
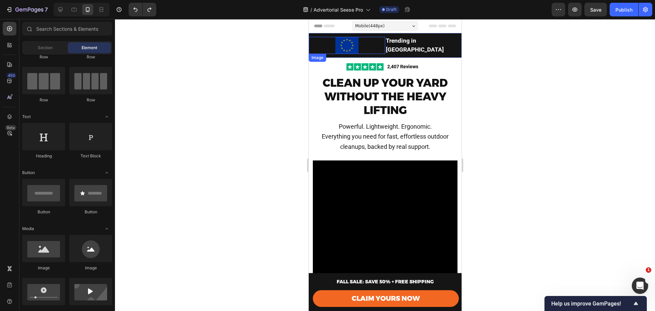
click at [325, 37] on div at bounding box center [346, 45] width 76 height 17
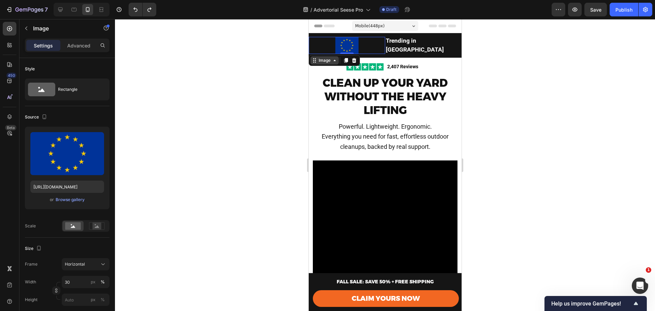
click at [321, 60] on div "Image" at bounding box center [324, 60] width 15 height 6
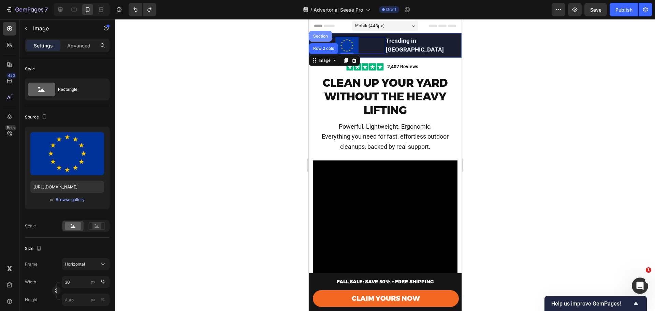
click at [322, 36] on div "Section" at bounding box center [320, 36] width 17 height 4
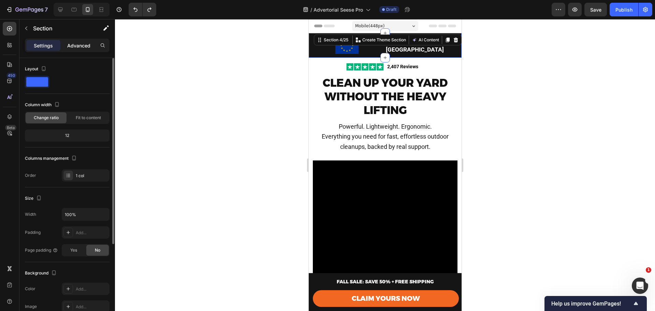
click at [84, 48] on p "Advanced" at bounding box center [78, 45] width 23 height 7
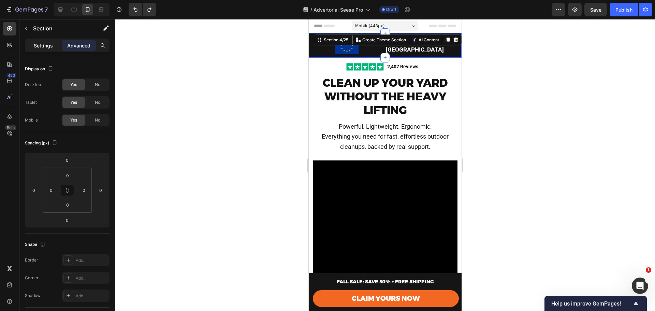
click at [43, 43] on p "Settings" at bounding box center [43, 45] width 19 height 7
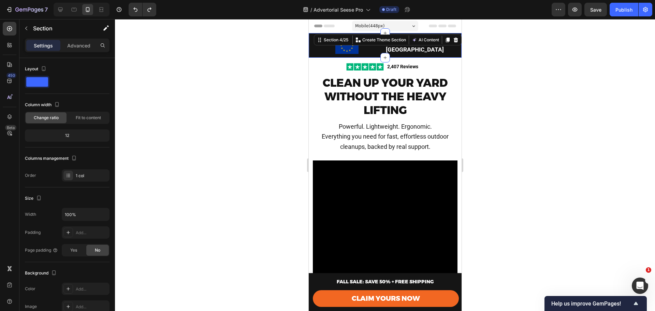
click at [505, 107] on div at bounding box center [385, 165] width 540 height 292
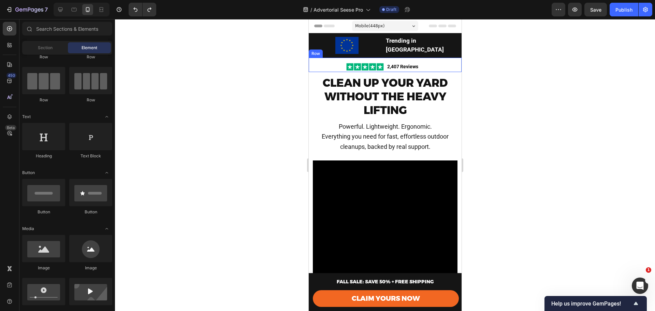
click at [318, 58] on div "Image 2,407 Reviews Text Block Row" at bounding box center [384, 65] width 153 height 14
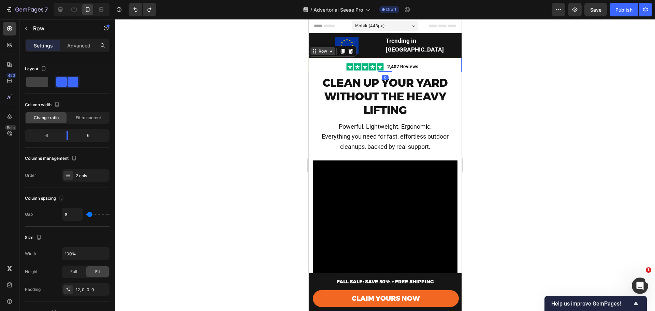
click at [328, 48] on div "Row" at bounding box center [322, 51] width 11 height 6
click at [321, 40] on div "Section" at bounding box center [320, 39] width 23 height 11
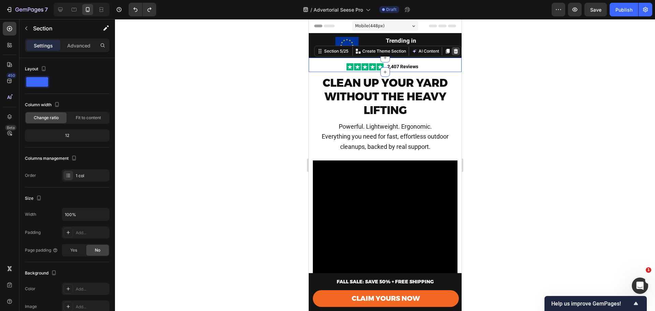
click at [454, 49] on icon at bounding box center [456, 51] width 4 height 5
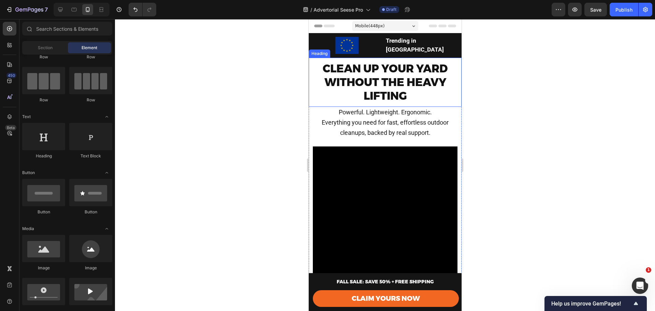
click at [388, 62] on span "CLEAN UP YOUR YARD WITHOUT THE HEAVY LIFTING" at bounding box center [384, 82] width 125 height 41
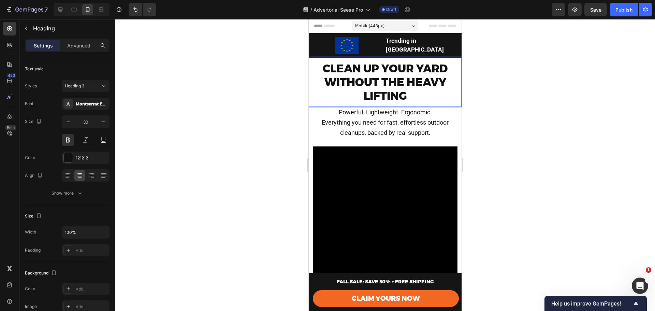
click at [388, 62] on span "CLEAN UP YOUR YARD WITHOUT THE HEAVY LIFTING" at bounding box center [384, 82] width 125 height 41
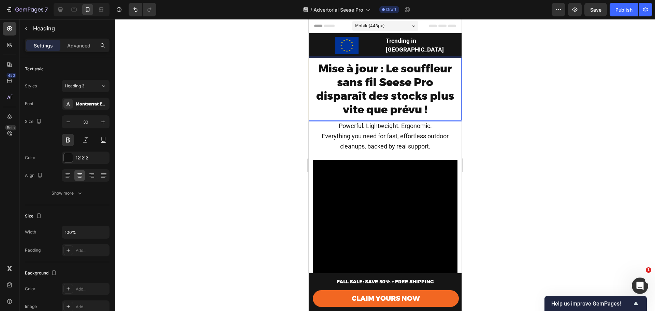
click at [382, 90] on span "Mise à jour : Le souffleur sans fil Seese Pro disparaît des stocks plus vite qu…" at bounding box center [385, 89] width 138 height 54
click at [498, 104] on div at bounding box center [385, 165] width 540 height 292
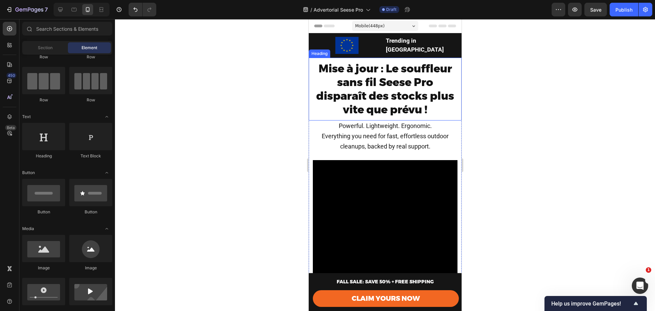
click at [369, 62] on span "Mise à jour : Le souffleur sans fil Seese Pro disparaît des stocks plus vite qu…" at bounding box center [385, 89] width 138 height 54
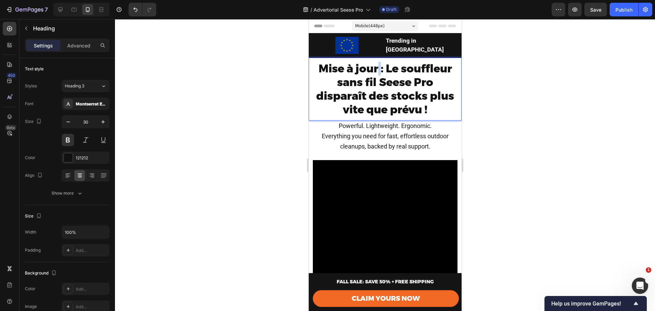
click at [374, 70] on span "Mise à jour : Le souffleur sans fil Seese Pro disparaît des stocks plus vite qu…" at bounding box center [385, 89] width 138 height 54
click at [369, 67] on span "Mise à jour : Le souffleur sans fil Seese Pro disparaît des stocks plus vite qu…" at bounding box center [385, 89] width 138 height 54
drag, startPoint x: 375, startPoint y: 67, endPoint x: 315, endPoint y: 63, distance: 60.2
click at [316, 63] on span "Mise à jour : Le souffleur sans fil Seese Pro disparaît des stocks plus vite qu…" at bounding box center [385, 89] width 138 height 54
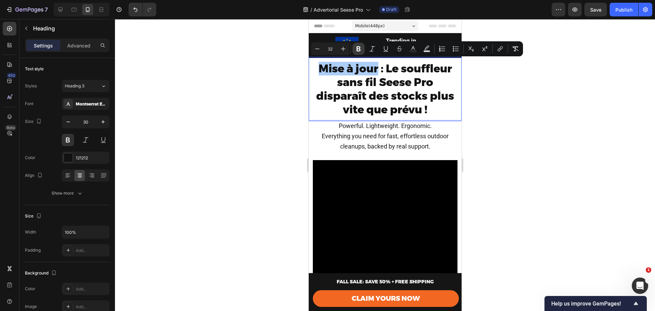
click at [358, 44] on button "Bold" at bounding box center [359, 49] width 12 height 12
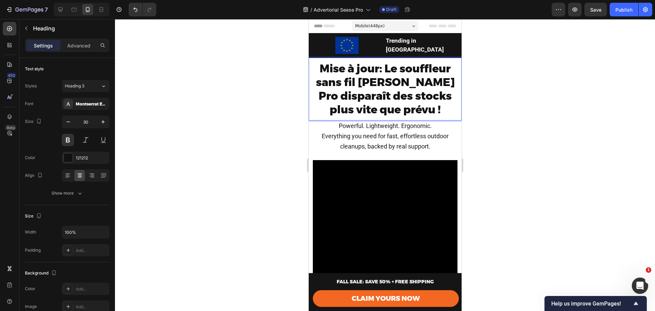
click at [371, 62] on strong "Mise à jour" at bounding box center [349, 68] width 60 height 13
click at [376, 66] on span "Mise à jour : Le souffleur sans fil Seese Pro disparaît des stocks plus vite qu…" at bounding box center [385, 89] width 139 height 54
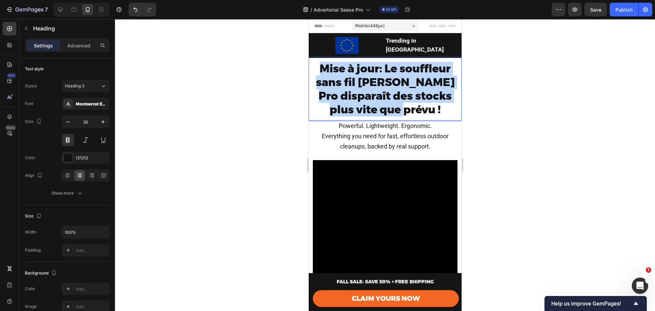
click at [376, 66] on span "Mise à jour : Le souffleur sans fil Seese Pro disparaît des stocks plus vite qu…" at bounding box center [385, 89] width 139 height 54
click at [366, 69] on strong "Mise à jour" at bounding box center [349, 68] width 60 height 13
click at [369, 66] on strong "Mise à jour" at bounding box center [349, 68] width 60 height 13
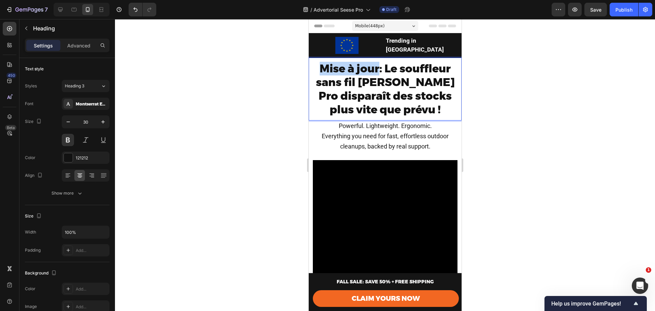
drag, startPoint x: 371, startPoint y: 66, endPoint x: 307, endPoint y: 63, distance: 63.5
click at [367, 63] on strong "Mise à jour" at bounding box center [349, 68] width 60 height 13
click at [468, 92] on div at bounding box center [385, 165] width 540 height 292
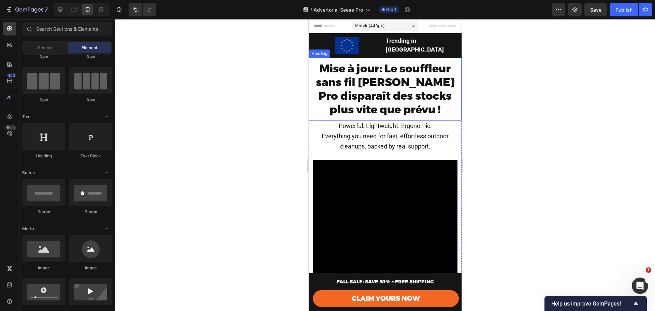
click at [369, 71] on strong "Mise à jour" at bounding box center [349, 68] width 60 height 13
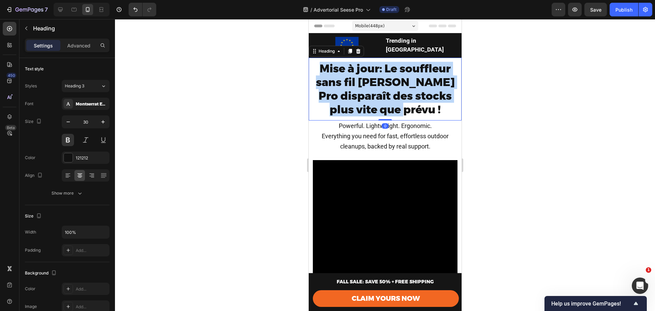
click at [369, 71] on strong "Mise à jour" at bounding box center [349, 68] width 60 height 13
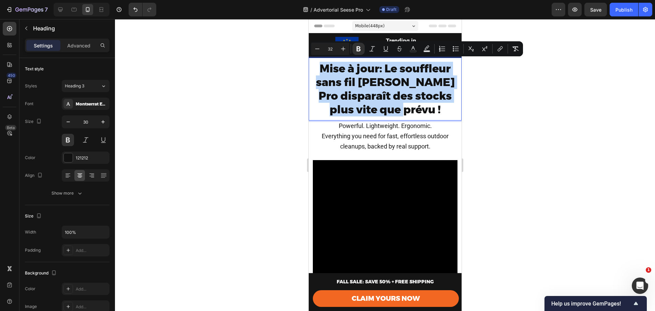
click at [366, 67] on strong "Mise à jour" at bounding box center [349, 68] width 60 height 13
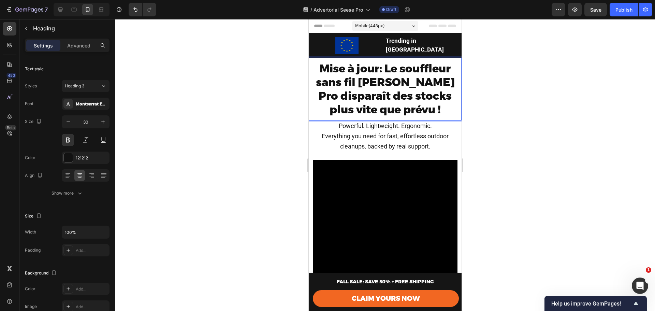
click at [368, 69] on strong "Mise à jour" at bounding box center [349, 68] width 60 height 13
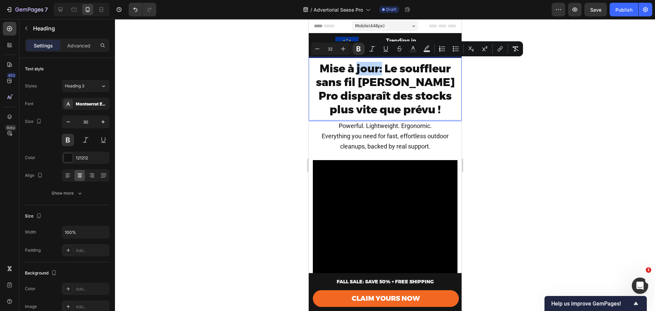
click at [367, 63] on strong "Mise à jour" at bounding box center [349, 68] width 60 height 13
click at [359, 50] on icon "Editor contextual toolbar" at bounding box center [358, 48] width 7 height 7
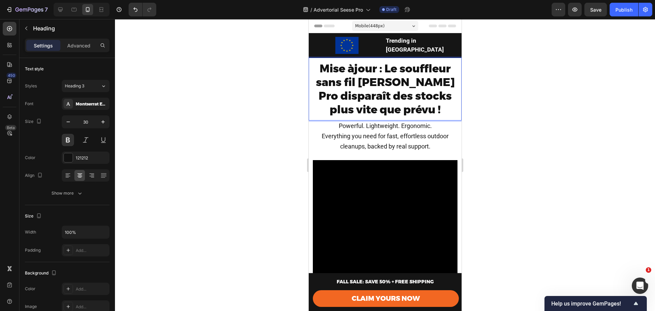
click at [365, 62] on span "Mise à jour : Le souffleur sans fil Seese Pro disparaît des stocks plus vite qu…" at bounding box center [385, 89] width 139 height 54
click at [378, 76] on span "Mise à jour : Le souffleur sans fil Seese Pro disparaît des stocks plus vite qu…" at bounding box center [385, 89] width 139 height 54
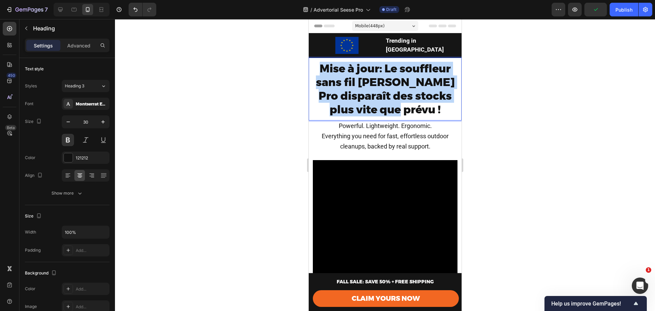
click at [378, 76] on span "Mise à jour : Le souffleur sans fil Seese Pro disparaît des stocks plus vite qu…" at bounding box center [385, 89] width 139 height 54
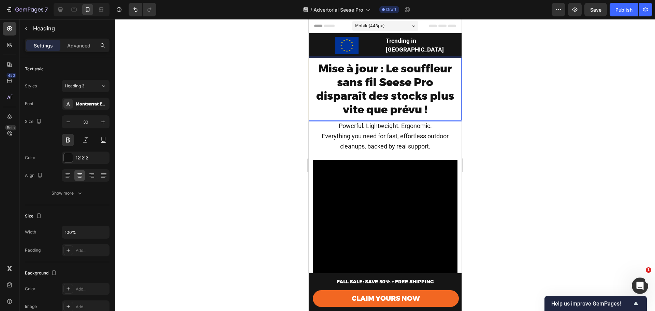
click at [378, 76] on span "Mise à jour : Le souffleur sans fil Seese Pro disparaît des stocks plus vite qu…" at bounding box center [385, 89] width 138 height 54
click at [488, 94] on div at bounding box center [385, 165] width 540 height 292
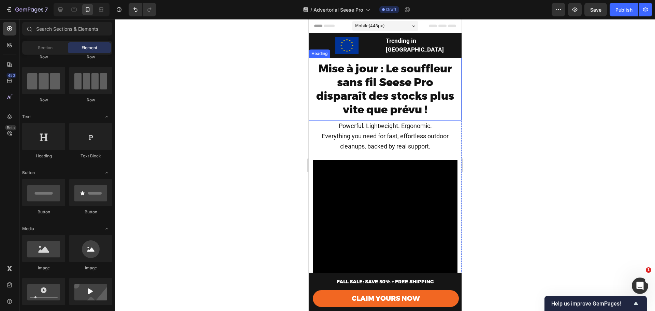
click at [371, 82] on span "Mise à jour : Le souffleur sans fil Seese Pro disparaît des stocks plus vite qu…" at bounding box center [385, 89] width 138 height 54
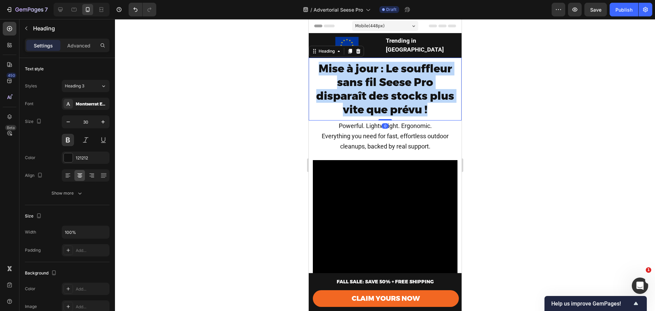
click at [371, 82] on span "Mise à jour : Le souffleur sans fil Seese Pro disparaît des stocks plus vite qu…" at bounding box center [385, 89] width 138 height 54
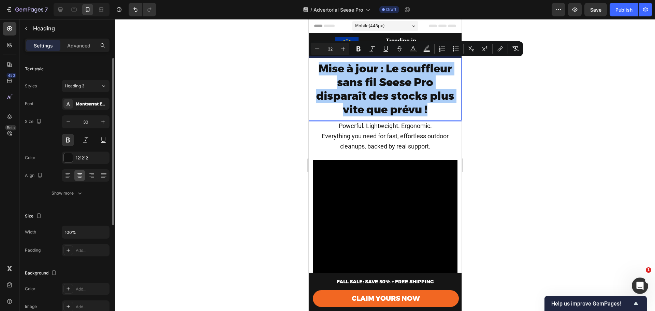
click at [76, 142] on div at bounding box center [86, 140] width 48 height 12
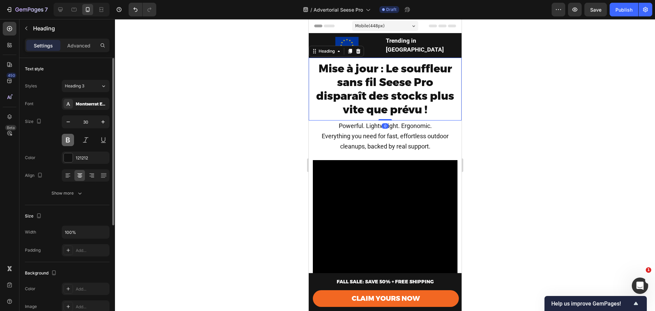
click at [72, 141] on button at bounding box center [68, 140] width 12 height 12
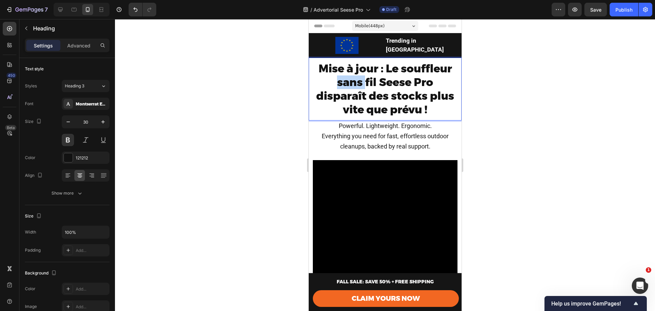
click at [330, 86] on p "Mise à jour : Le souffleur sans fil Seese Pro disparaît des stocks plus vite qu…" at bounding box center [385, 89] width 145 height 55
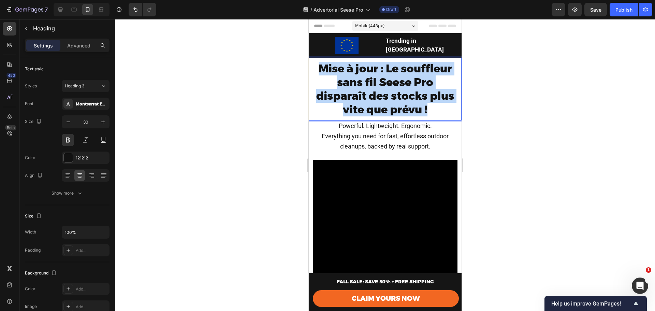
click at [330, 86] on p "Mise à jour : Le souffleur sans fil Seese Pro disparaît des stocks plus vite qu…" at bounding box center [385, 89] width 145 height 55
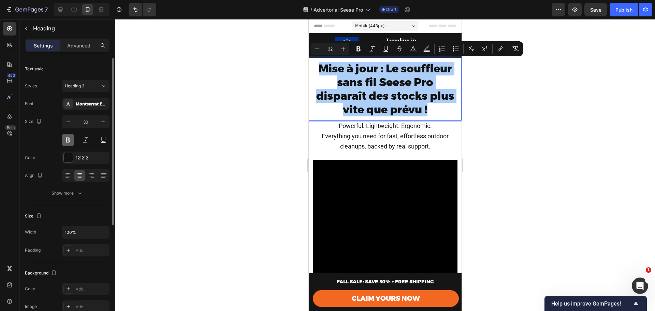
click at [67, 140] on button at bounding box center [68, 140] width 12 height 12
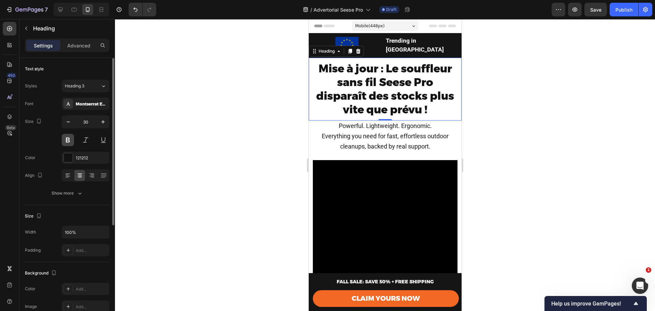
click at [67, 140] on button at bounding box center [68, 140] width 12 height 12
click at [356, 73] on span "Mise à jour : Le souffleur sans fil Seese Pro disparaît des stocks plus vite qu…" at bounding box center [385, 89] width 138 height 54
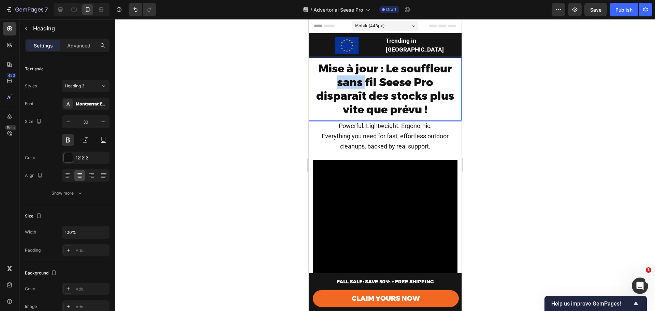
click at [356, 73] on span "Mise à jour : Le souffleur sans fil Seese Pro disparaît des stocks plus vite qu…" at bounding box center [385, 89] width 138 height 54
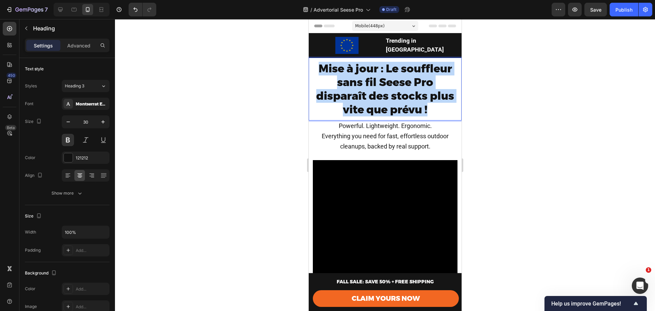
click at [356, 73] on span "Mise à jour : Le souffleur sans fil Seese Pro disparaît des stocks plus vite qu…" at bounding box center [385, 89] width 138 height 54
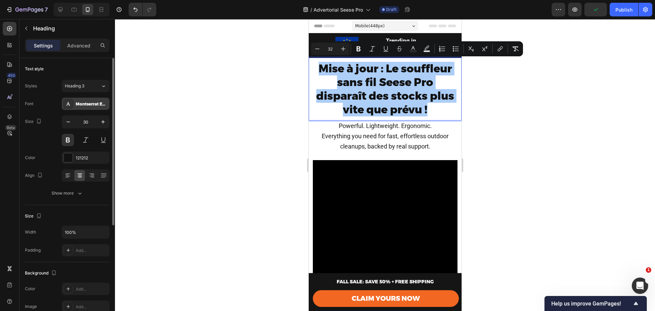
click at [96, 104] on div "Montserrat Extra Bold" at bounding box center [92, 104] width 32 height 6
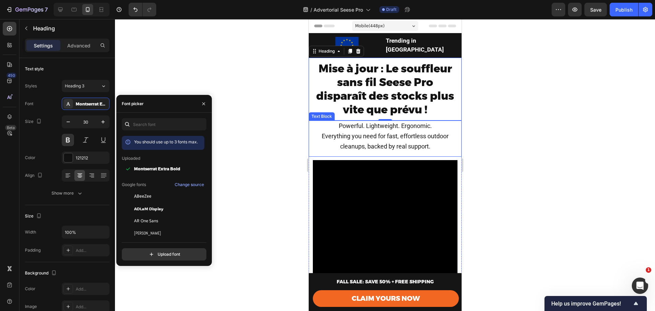
click at [454, 128] on p "Powerful. Lightweight. Ergonomic." at bounding box center [385, 126] width 152 height 10
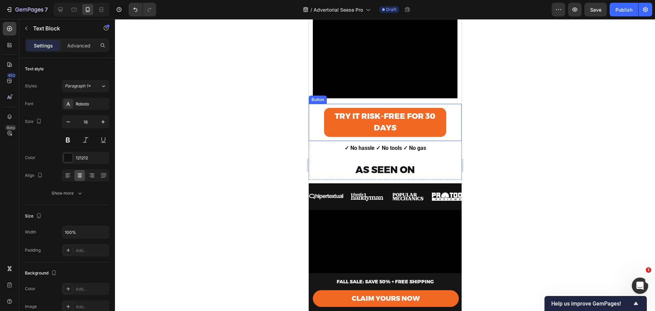
scroll to position [250, 0]
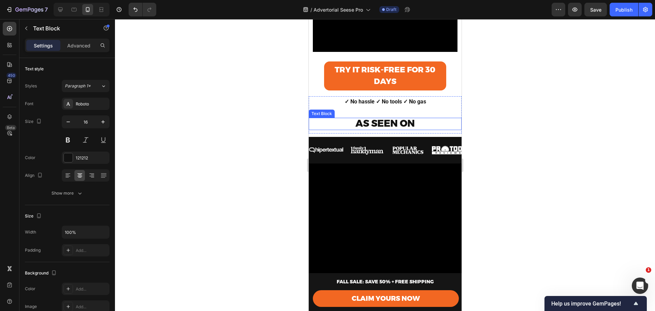
click at [387, 118] on strong "AS SEEN ON" at bounding box center [384, 123] width 59 height 12
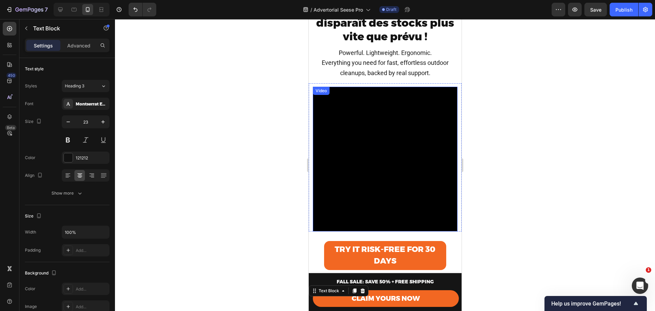
scroll to position [0, 0]
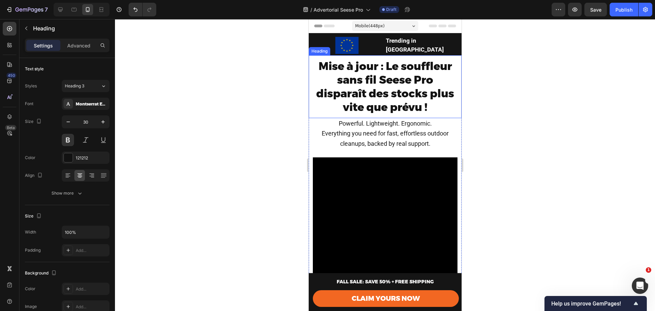
click at [374, 97] on span "Mise à jour : Le souffleur sans fil Seese Pro disparaît des stocks plus vite qu…" at bounding box center [385, 86] width 138 height 54
click at [373, 97] on span "Mise à jour : Le souffleur sans fil Seese Pro disparaît des stocks plus vite qu…" at bounding box center [385, 86] width 138 height 54
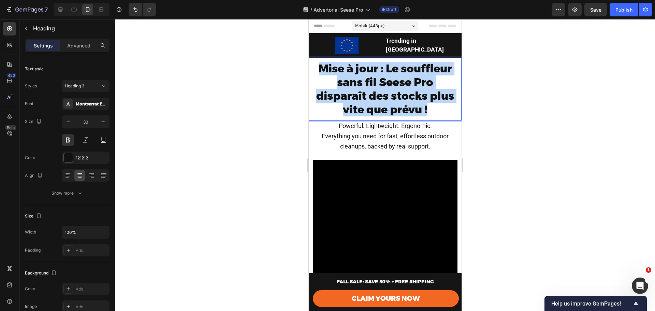
click at [373, 97] on span "Mise à jour : Le souffleur sans fil Seese Pro disparaît des stocks plus vite qu…" at bounding box center [385, 89] width 138 height 54
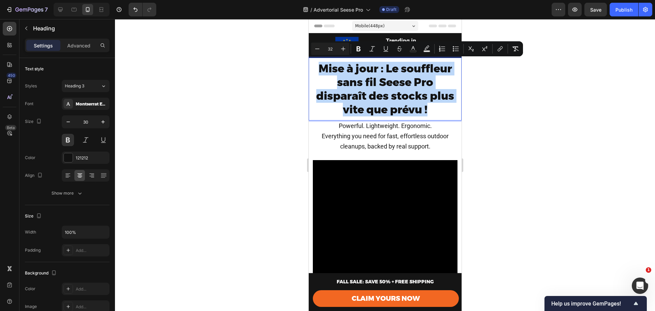
click at [399, 117] on div "Mise à jour : Le souffleur sans fil Seese Pro disparaît des stocks plus vite qu…" at bounding box center [384, 89] width 153 height 63
click at [397, 132] on span "Everything you need for fast, effortless outdoor cleanups, backed by real suppo…" at bounding box center [384, 140] width 127 height 17
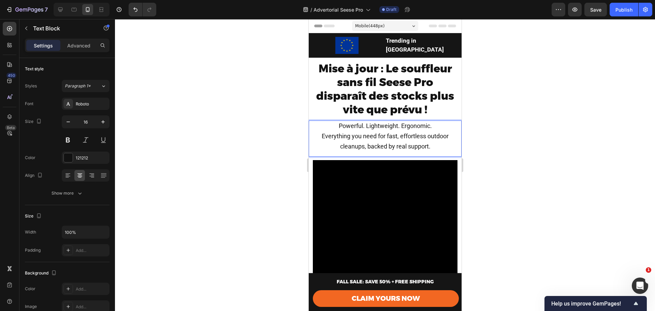
click at [396, 128] on p "Powerful. Lightweight. Ergonomic." at bounding box center [385, 126] width 152 height 10
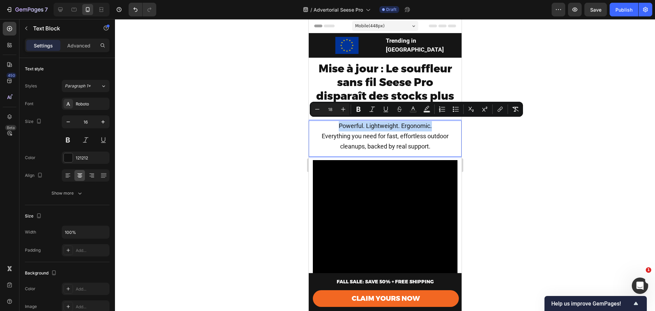
click at [396, 128] on p "Powerful. Lightweight. Ergonomic." at bounding box center [385, 126] width 152 height 10
click at [396, 132] on span "Everything you need for fast, effortless outdoor cleanups, backed by real suppo…" at bounding box center [384, 140] width 127 height 17
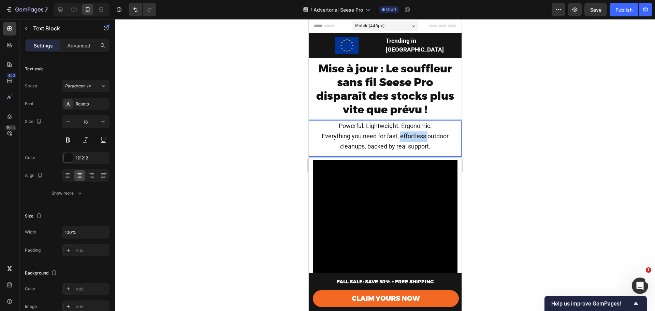
click at [396, 132] on span "Everything you need for fast, effortless outdoor cleanups, backed by real suppo…" at bounding box center [384, 140] width 127 height 17
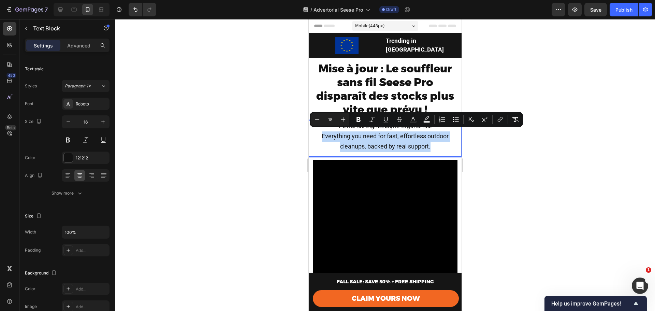
click at [396, 132] on span "Everything you need for fast, effortless outdoor cleanups, backed by real suppo…" at bounding box center [384, 140] width 127 height 17
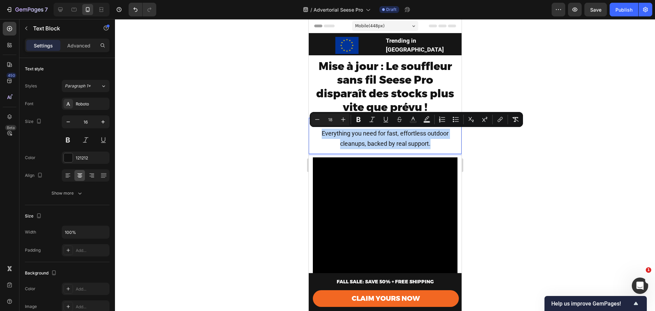
click at [386, 134] on span "Everything you need for fast, effortless outdoor cleanups, backed by real suppo…" at bounding box center [384, 138] width 127 height 17
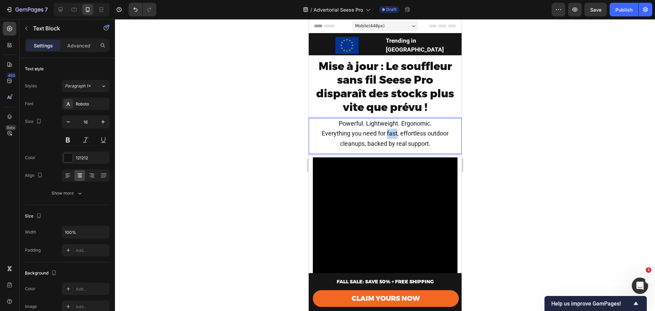
click at [386, 134] on span "Everything you need for fast, effortless outdoor cleanups, backed by real suppo…" at bounding box center [384, 138] width 127 height 17
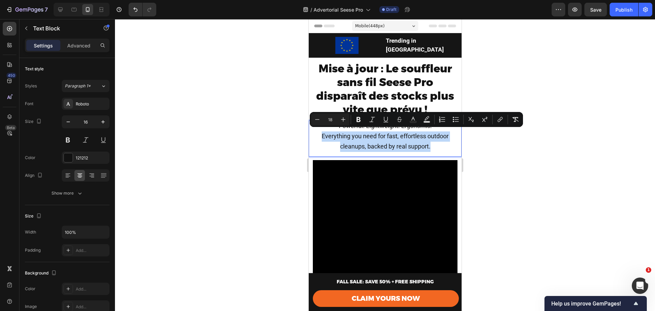
click at [386, 134] on span "Everything you need for fast, effortless outdoor cleanups, backed by real suppo…" at bounding box center [384, 140] width 127 height 17
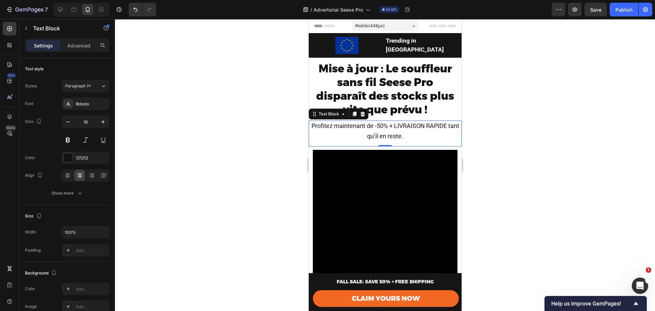
click at [533, 136] on div at bounding box center [385, 165] width 540 height 292
click at [406, 137] on span "Profitez maintenant de -50% + LIVRAISON RAPIDE tant qu’il en reste." at bounding box center [385, 130] width 148 height 17
click at [385, 124] on span "Profitez maintenant de -50% + LIVRAISON RAPIDE tant qu’il en reste." at bounding box center [385, 130] width 148 height 17
click at [381, 123] on span "Profitez maintenant de -50% + LIVRAISON RAPIDE tant qu’il en reste." at bounding box center [385, 130] width 148 height 17
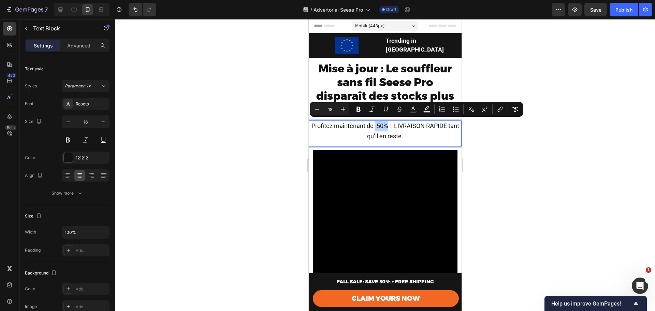
drag, startPoint x: 377, startPoint y: 124, endPoint x: 391, endPoint y: 124, distance: 13.6
click at [391, 124] on span "Profitez maintenant de -50% + LIVRAISON RAPIDE tant qu’il en reste." at bounding box center [385, 130] width 148 height 17
click at [360, 110] on icon "Editor contextual toolbar" at bounding box center [359, 109] width 4 height 5
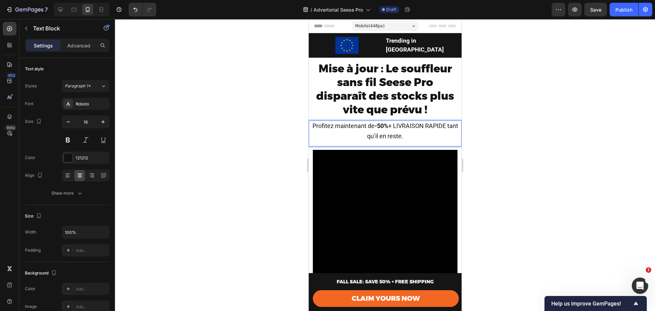
click at [413, 134] on p "Profitez maintenant de -50% + LIVRAISON RAPIDE tant qu’il en reste." at bounding box center [385, 131] width 152 height 20
click at [513, 121] on div at bounding box center [385, 165] width 540 height 292
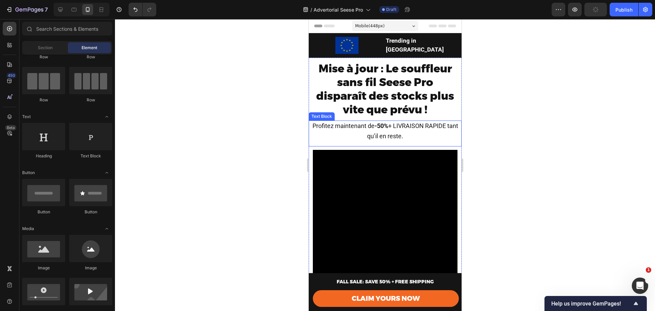
click at [399, 124] on span "Profitez maintenant de -50% + LIVRAISON RAPIDE tant qu’il en reste." at bounding box center [385, 130] width 146 height 17
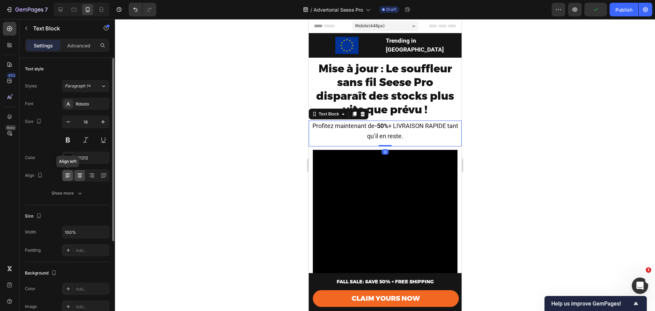
click at [68, 178] on icon at bounding box center [67, 175] width 7 height 7
click at [475, 160] on div at bounding box center [385, 165] width 540 height 292
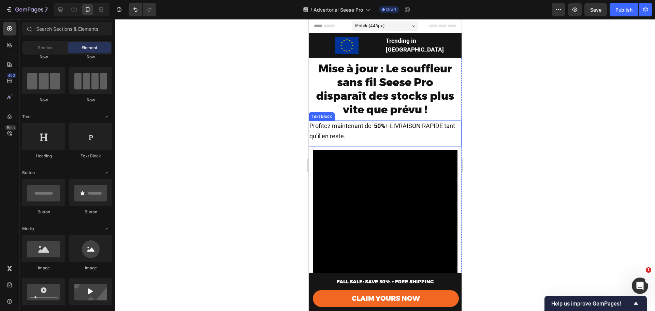
click at [390, 131] on p "Profitez maintenant de -50% + LIVRAISON RAPIDE tant qu’il en reste." at bounding box center [385, 131] width 152 height 20
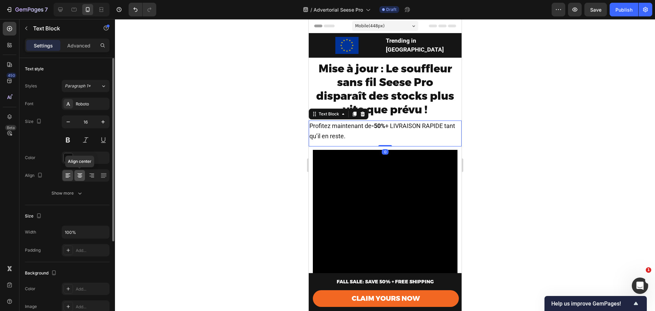
click at [81, 176] on icon at bounding box center [79, 175] width 7 height 7
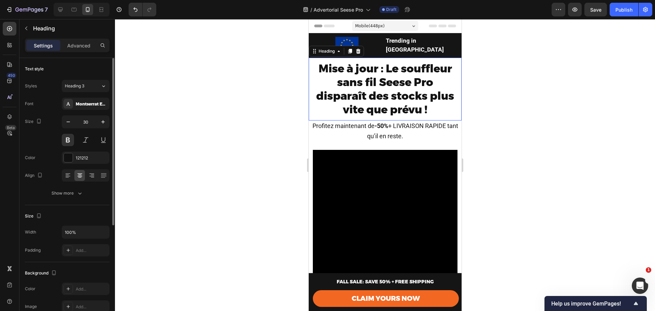
click at [414, 86] on span "Mise à jour : Le souffleur sans fil Seese Pro disparaît des stocks plus vite qu…" at bounding box center [385, 89] width 138 height 54
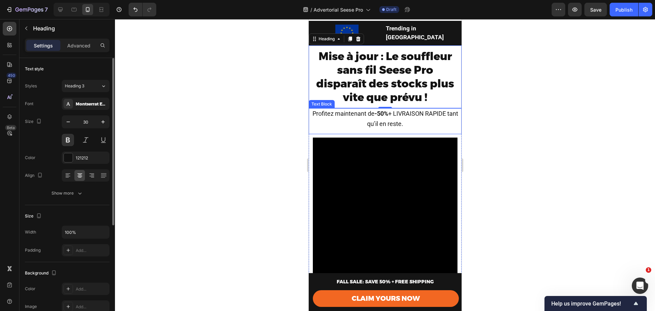
scroll to position [136, 0]
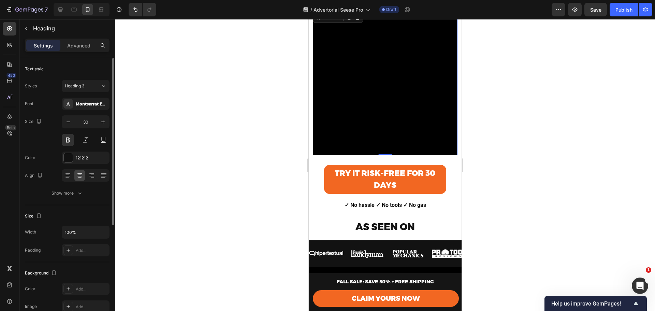
click at [387, 139] on video at bounding box center [385, 83] width 145 height 145
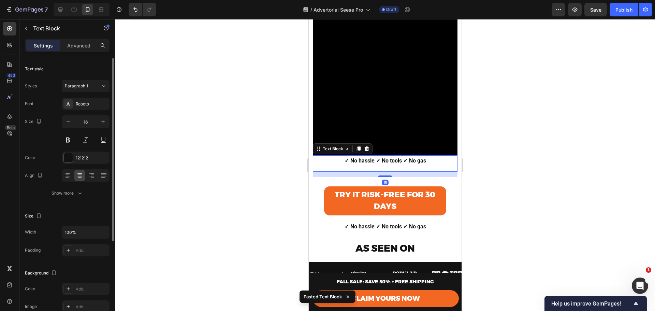
click at [394, 157] on strong "✓ No hassle ✓ No tools ✓ No gas" at bounding box center [385, 160] width 82 height 6
click at [356, 157] on strong "✓ No hassle ✓ No tools ✓ No gas" at bounding box center [385, 160] width 82 height 6
click at [354, 157] on strong "✓ No hassle ✓ No tools ✓ No gas" at bounding box center [385, 160] width 82 height 6
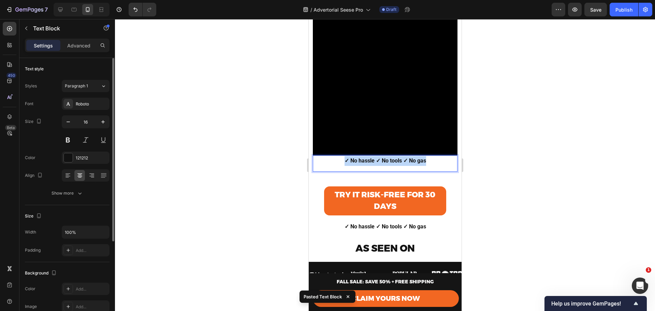
click at [354, 157] on strong "✓ No hassle ✓ No tools ✓ No gas" at bounding box center [385, 160] width 82 height 6
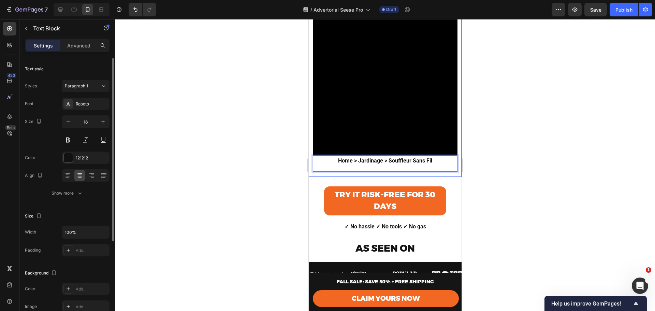
click at [488, 162] on div at bounding box center [385, 165] width 540 height 292
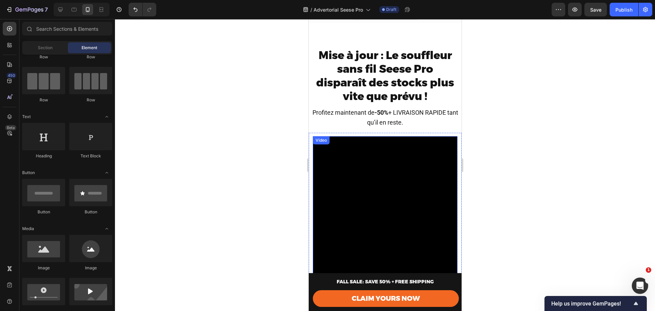
scroll to position [0, 0]
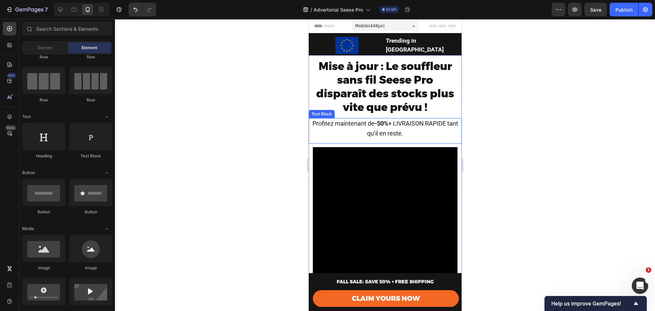
click at [350, 127] on span "Profitez maintenant de -50% + LIVRAISON RAPIDE tant qu’il en reste." at bounding box center [385, 128] width 146 height 17
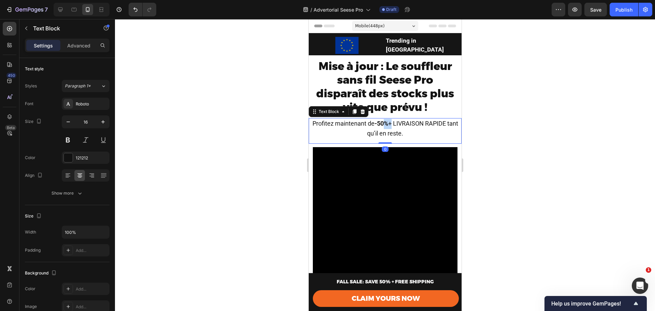
click at [386, 127] on strong "-50%" at bounding box center [381, 123] width 14 height 7
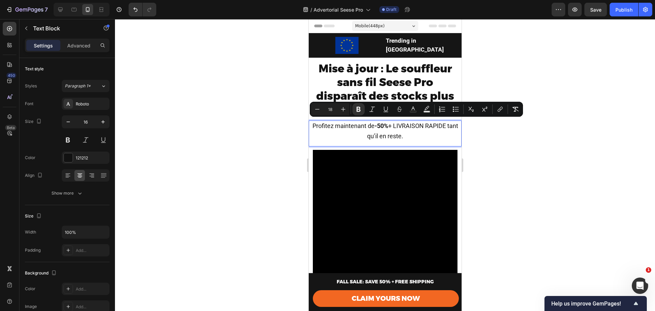
click at [385, 131] on span "Profitez maintenant de -50% + LIVRAISON RAPIDE tant qu’il en reste." at bounding box center [385, 130] width 146 height 17
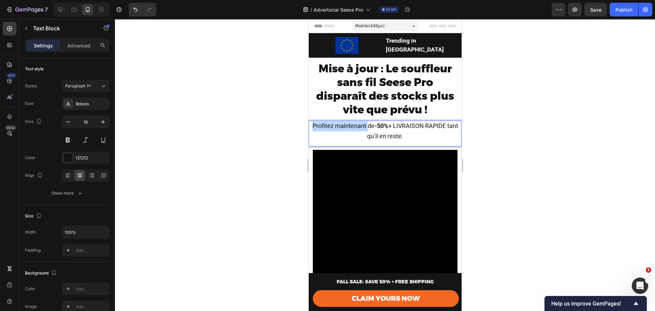
drag, startPoint x: 368, startPoint y: 123, endPoint x: 311, endPoint y: 120, distance: 57.1
click at [311, 121] on p "Profitez maintenant de -50% + LIVRAISON RAPIDE tant qu’il en reste." at bounding box center [385, 131] width 152 height 20
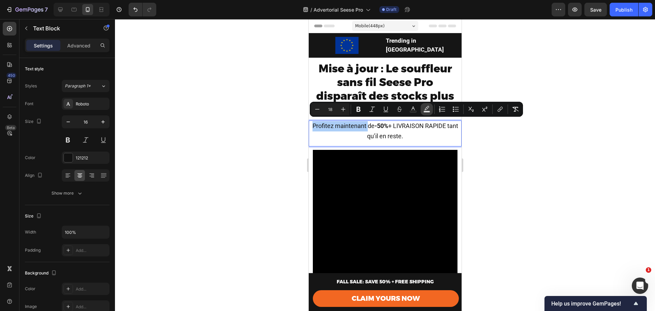
click at [429, 107] on icon "Editor contextual toolbar" at bounding box center [427, 108] width 5 height 4
type input "000000"
type input "77"
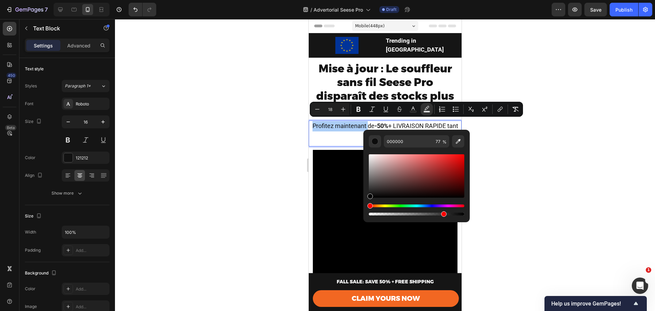
click at [381, 207] on div "Editor contextual toolbar" at bounding box center [417, 209] width 96 height 11
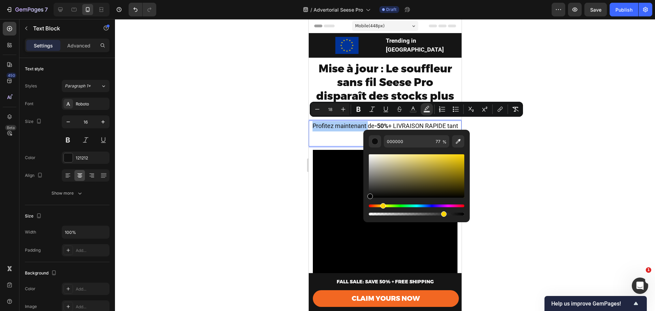
click at [383, 206] on div "Hue" at bounding box center [417, 205] width 96 height 3
click at [384, 205] on div "Hue" at bounding box center [384, 205] width 5 height 5
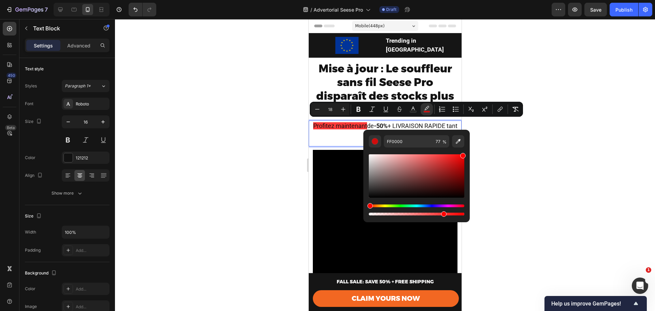
drag, startPoint x: 448, startPoint y: 163, endPoint x: 465, endPoint y: 152, distance: 21.4
click at [465, 152] on div "FF0000 77 %" at bounding box center [416, 173] width 106 height 87
click at [378, 206] on div "Hue" at bounding box center [417, 205] width 96 height 3
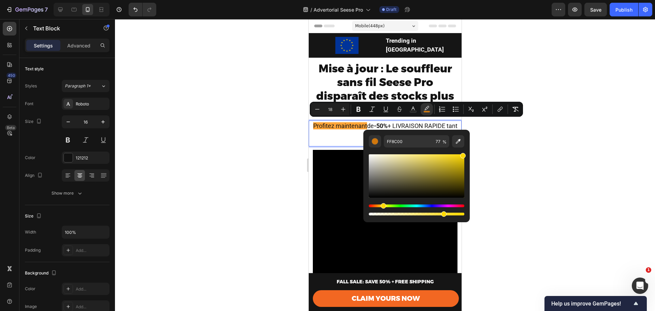
click at [383, 205] on div "Hue" at bounding box center [383, 205] width 5 height 5
click at [383, 205] on div "Hue" at bounding box center [384, 205] width 5 height 5
click at [386, 204] on div "Hue" at bounding box center [386, 205] width 5 height 5
click at [385, 203] on div "Hue" at bounding box center [386, 205] width 5 height 5
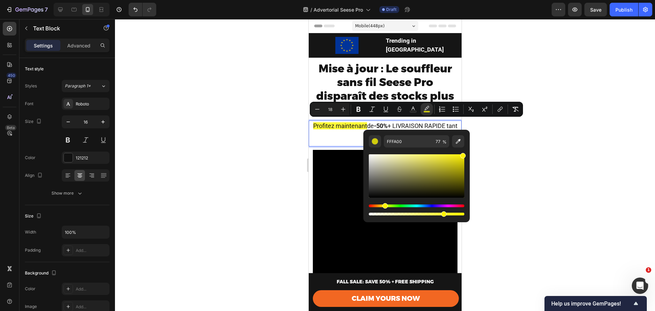
click at [384, 203] on div "Hue" at bounding box center [385, 205] width 5 height 5
type input "FFF200"
click at [497, 167] on div at bounding box center [385, 165] width 540 height 292
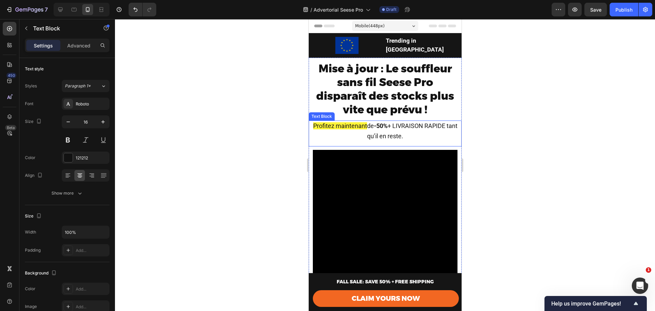
click at [412, 129] on p "Profitez maintenant de -50% + LIVRAISON RAPIDE tant qu’il en reste." at bounding box center [385, 131] width 152 height 20
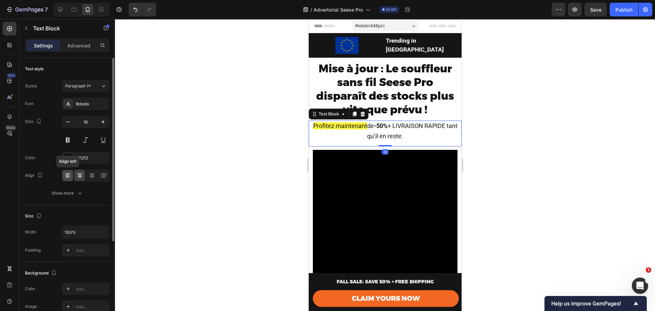
click at [67, 176] on icon at bounding box center [68, 176] width 5 height 1
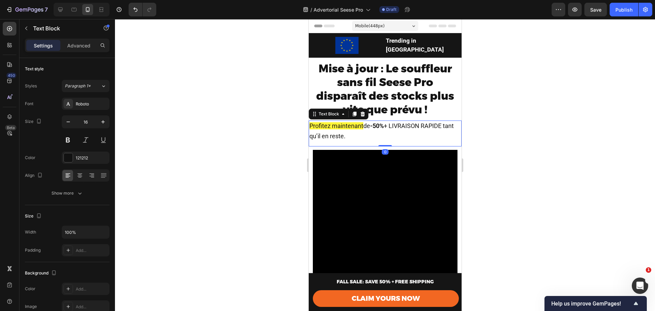
click at [511, 144] on div at bounding box center [385, 165] width 540 height 292
click at [353, 135] on span "de -50% + LIVRAISON RAPIDE tant qu’il en reste." at bounding box center [381, 130] width 144 height 17
drag, startPoint x: 383, startPoint y: 129, endPoint x: 378, endPoint y: 137, distance: 9.1
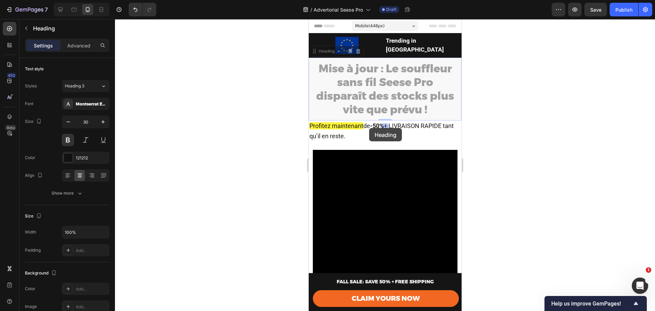
drag, startPoint x: 370, startPoint y: 117, endPoint x: 369, endPoint y: 128, distance: 10.6
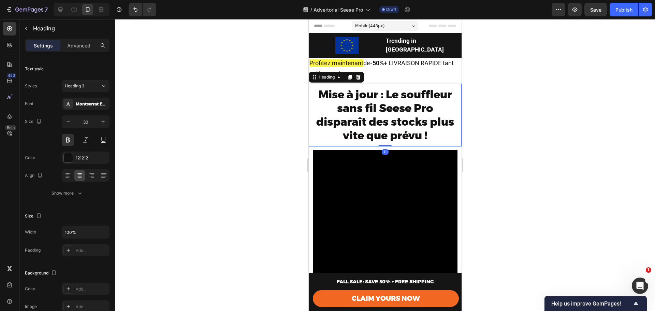
click at [516, 139] on div at bounding box center [385, 165] width 540 height 292
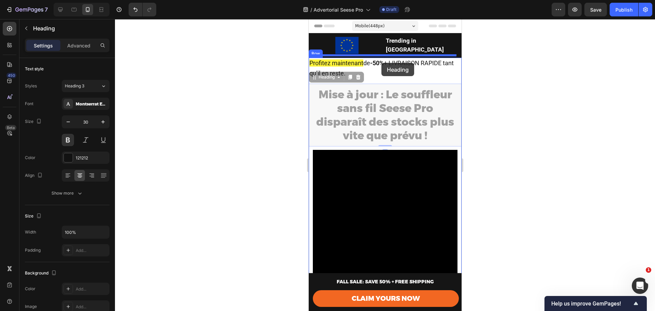
drag, startPoint x: 391, startPoint y: 100, endPoint x: 381, endPoint y: 63, distance: 38.7
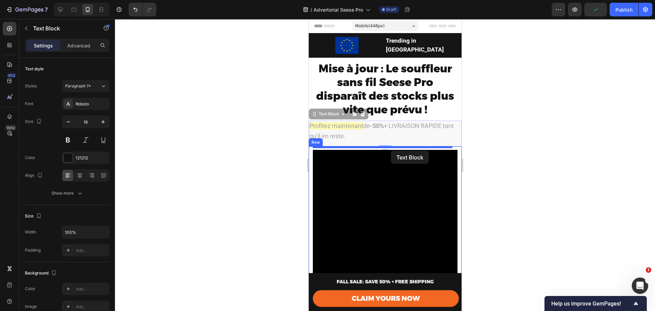
drag, startPoint x: 438, startPoint y: 132, endPoint x: 391, endPoint y: 150, distance: 51.0
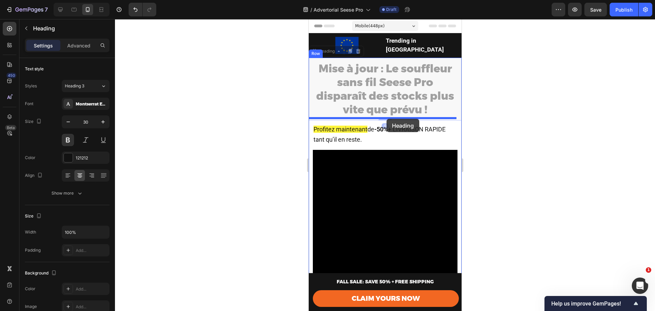
drag, startPoint x: 388, startPoint y: 88, endPoint x: 386, endPoint y: 119, distance: 31.1
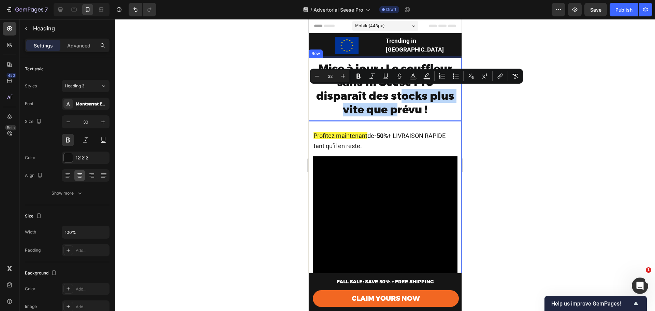
drag, startPoint x: 400, startPoint y: 95, endPoint x: 394, endPoint y: 121, distance: 27.2
click at [510, 124] on div at bounding box center [385, 165] width 540 height 292
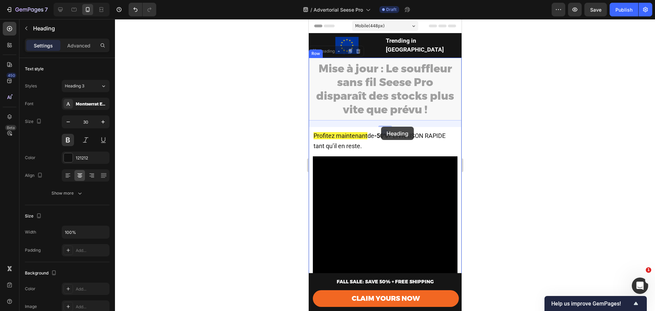
drag, startPoint x: 384, startPoint y: 107, endPoint x: 381, endPoint y: 127, distance: 19.4
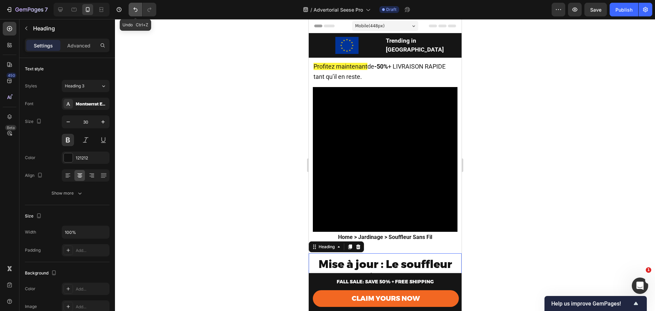
click at [130, 10] on button "Undo/Redo" at bounding box center [136, 10] width 14 height 14
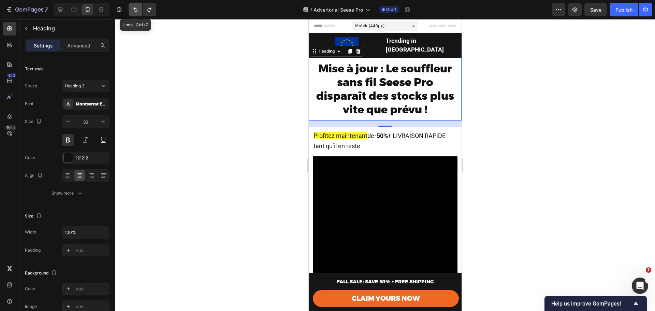
click at [136, 12] on icon "Undo/Redo" at bounding box center [135, 9] width 7 height 7
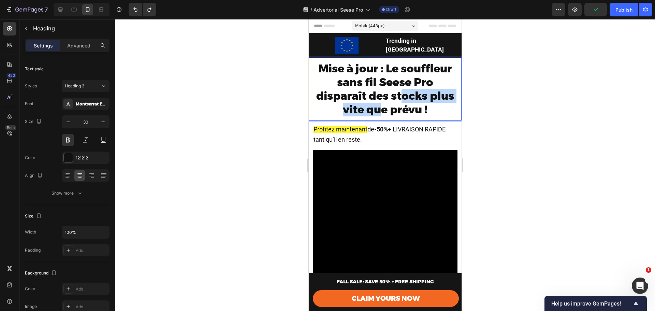
drag, startPoint x: 399, startPoint y: 92, endPoint x: 384, endPoint y: 110, distance: 23.2
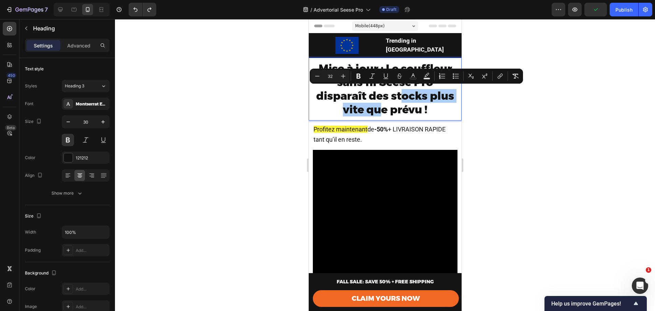
click at [506, 120] on div at bounding box center [385, 165] width 540 height 292
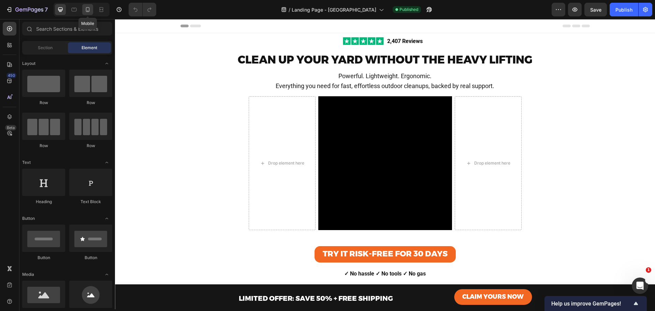
click at [88, 8] on icon at bounding box center [88, 9] width 4 height 5
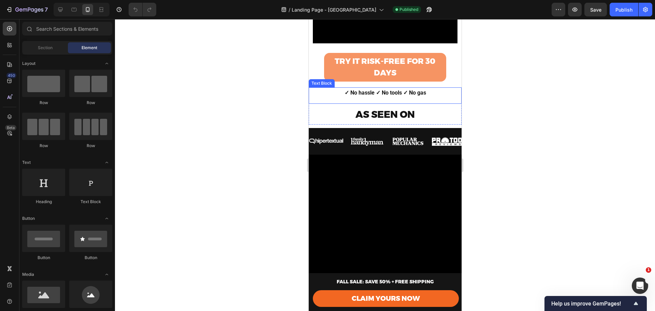
scroll to position [228, 0]
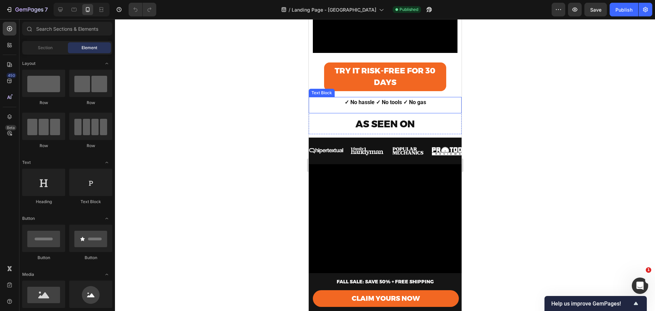
click at [430, 102] on p "✓ No hassle ✓ No tools ✓ No gas" at bounding box center [385, 103] width 152 height 10
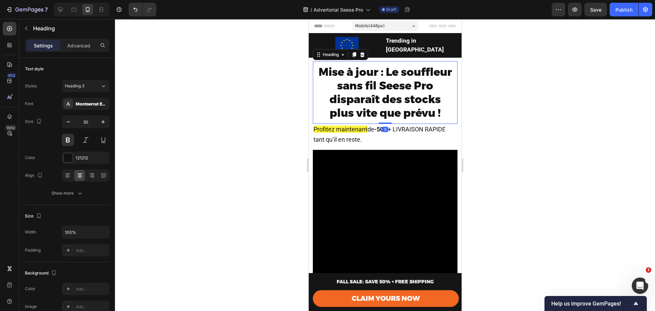
click at [495, 148] on div at bounding box center [385, 165] width 540 height 292
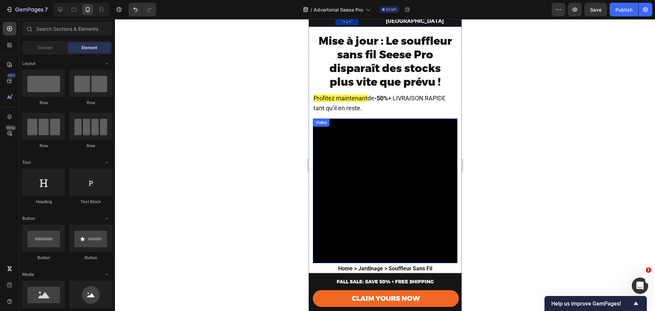
scroll to position [23, 0]
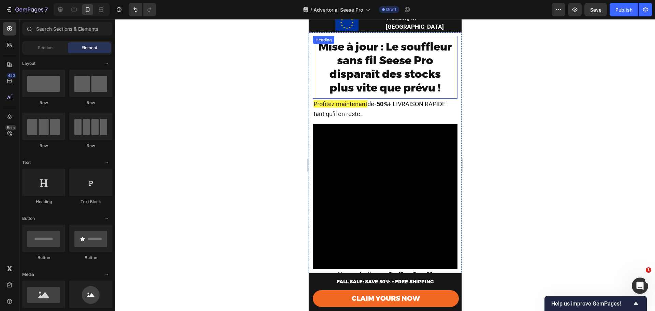
click at [388, 75] on span "Mise à jour : Le souffleur sans fil Seese Pro disparaît des stocks plus vite qu…" at bounding box center [384, 67] width 133 height 54
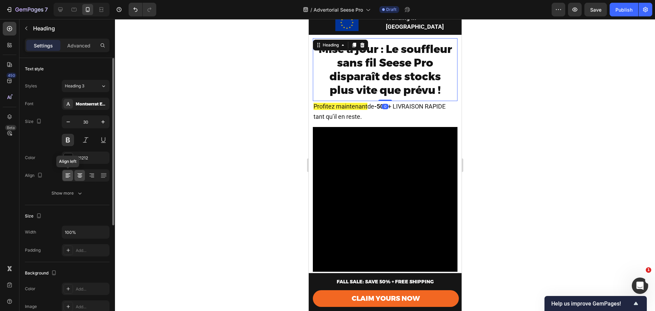
click at [70, 177] on icon at bounding box center [67, 175] width 7 height 7
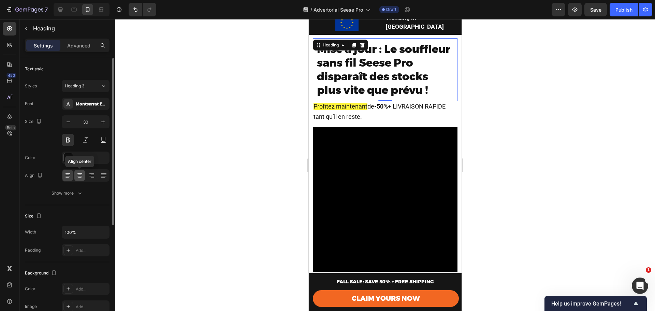
click at [77, 173] on icon at bounding box center [79, 175] width 7 height 7
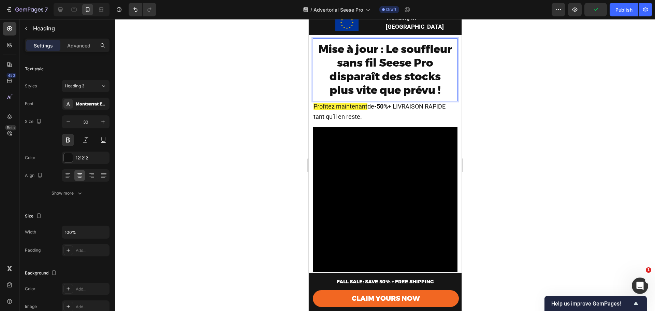
click at [406, 48] on span "Mise à jour : Le souffleur sans fil Seese Pro disparaît des stocks plus vite qu…" at bounding box center [384, 69] width 133 height 54
click at [404, 47] on span "Mise à jour : Le souffleur sans fil Seese Pro disparaît des stocks plus vite qu…" at bounding box center [384, 69] width 133 height 54
click at [410, 46] on span "Mise à jour : Le souffleur sans fil Seese Pro disparaît des stocks plus vite qu…" at bounding box center [384, 69] width 133 height 54
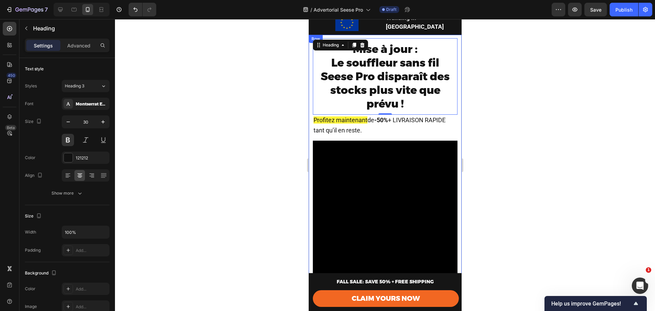
click at [477, 74] on div at bounding box center [385, 165] width 540 height 292
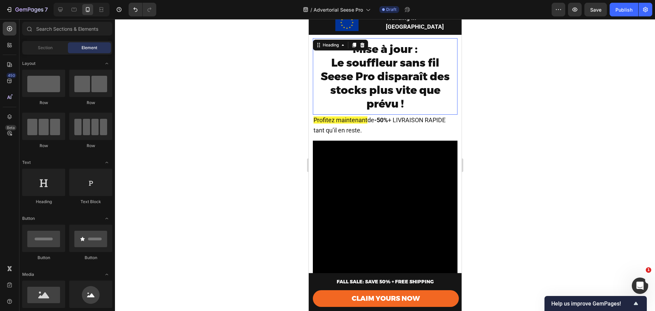
click at [391, 46] on span "Mise à jour :" at bounding box center [385, 48] width 65 height 13
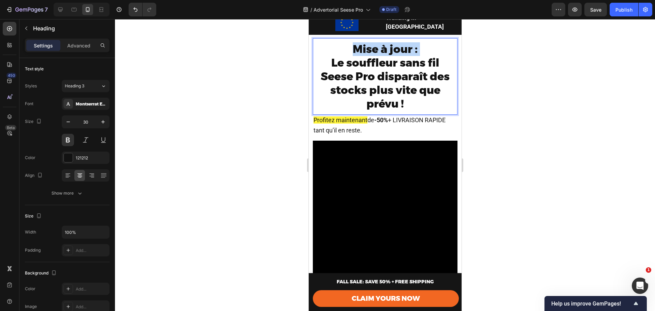
click at [391, 46] on span "Mise à jour :" at bounding box center [385, 48] width 65 height 13
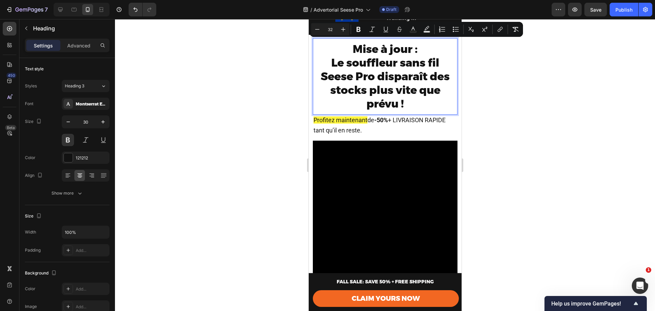
click at [368, 59] on span "Le souffleur sans fil Seese Pro disparaît des stocks plus vite que prévu !" at bounding box center [384, 83] width 129 height 54
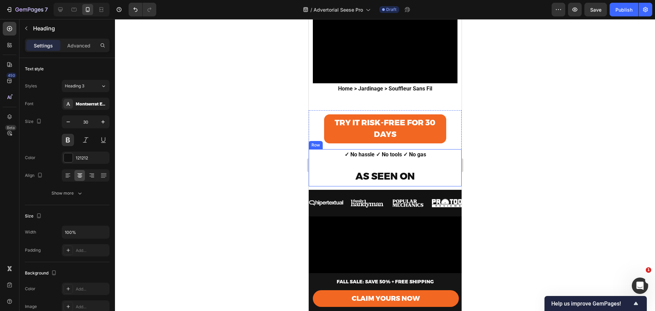
scroll to position [228, 0]
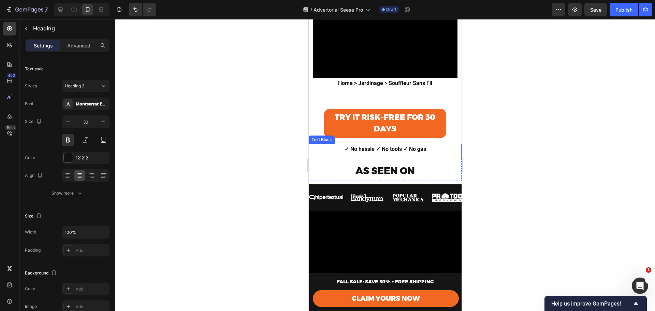
click at [381, 146] on strong "✓ No hassle ✓ No tools ✓ No gas" at bounding box center [385, 149] width 82 height 6
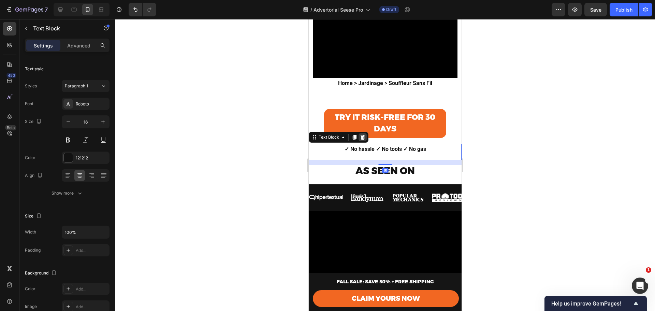
click at [363, 135] on div at bounding box center [362, 137] width 8 height 8
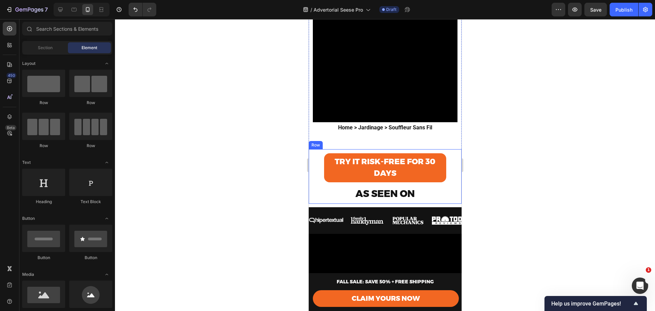
scroll to position [182, 0]
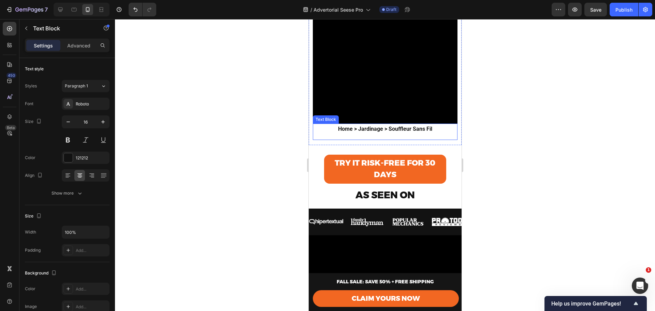
click at [395, 134] on div "Home > Jardinage > Souffleur Sans Fil Text Block" at bounding box center [385, 132] width 145 height 16
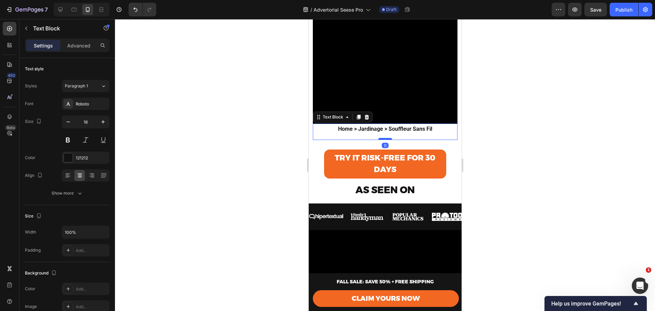
drag, startPoint x: 385, startPoint y: 140, endPoint x: 383, endPoint y: 133, distance: 6.9
click at [383, 138] on div at bounding box center [385, 139] width 14 height 2
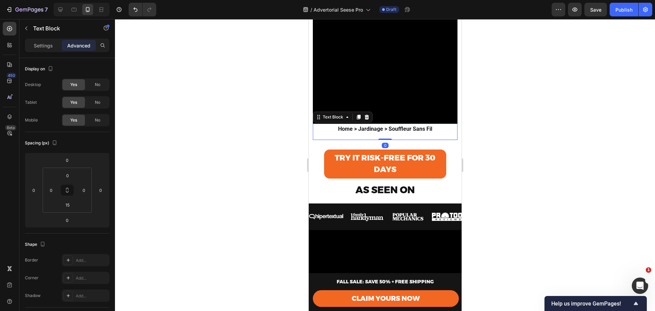
click at [403, 131] on div "Home > Jardinage > Souffleur Sans Fil Text Block 0" at bounding box center [385, 132] width 145 height 16
click at [391, 145] on div "TRY IT RISK-FREE FOR 30 DAYS Button" at bounding box center [384, 163] width 153 height 37
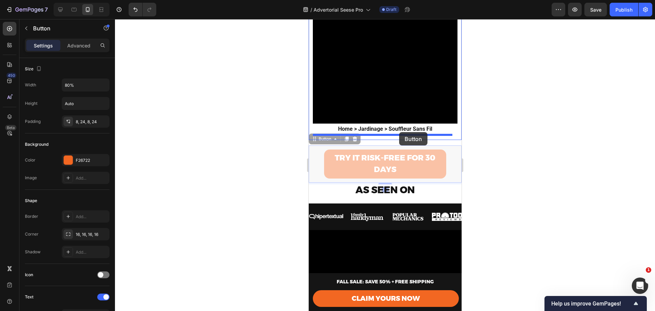
drag, startPoint x: 403, startPoint y: 142, endPoint x: 399, endPoint y: 132, distance: 11.2
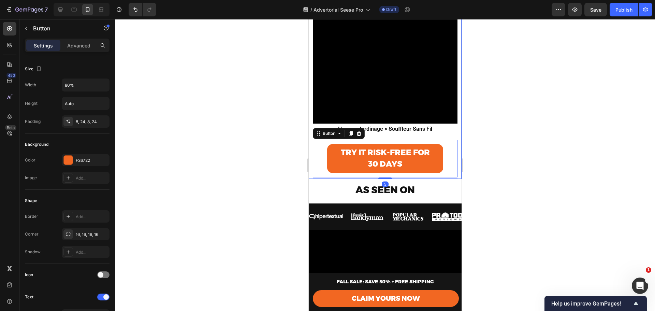
click at [478, 144] on div at bounding box center [385, 165] width 540 height 292
